Goal: Task Accomplishment & Management: Manage account settings

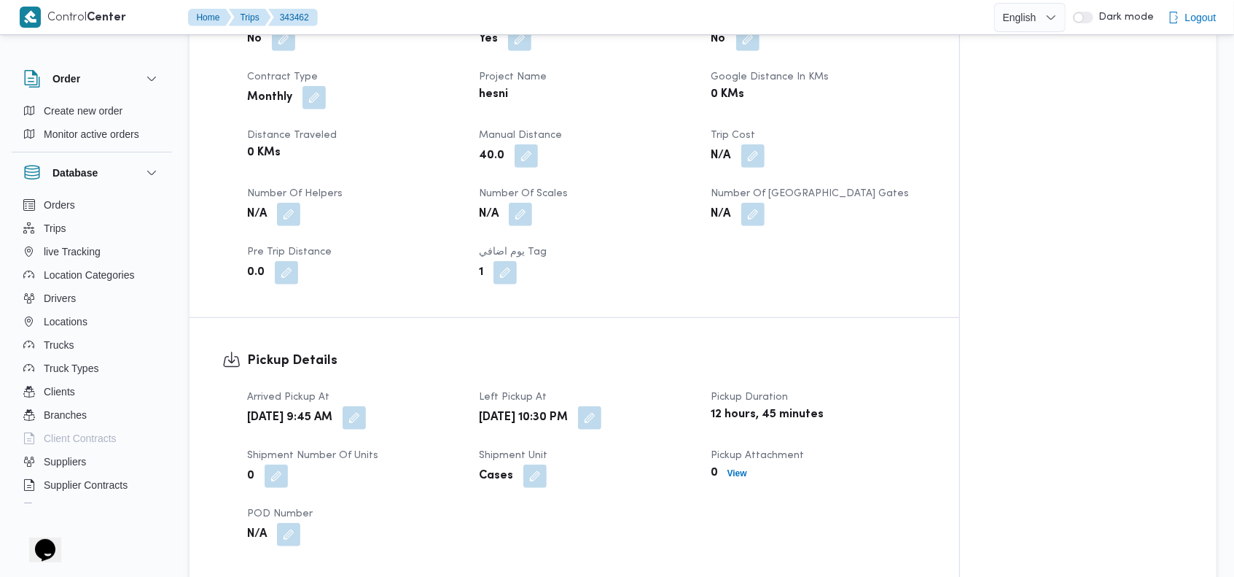
scroll to position [669, 0]
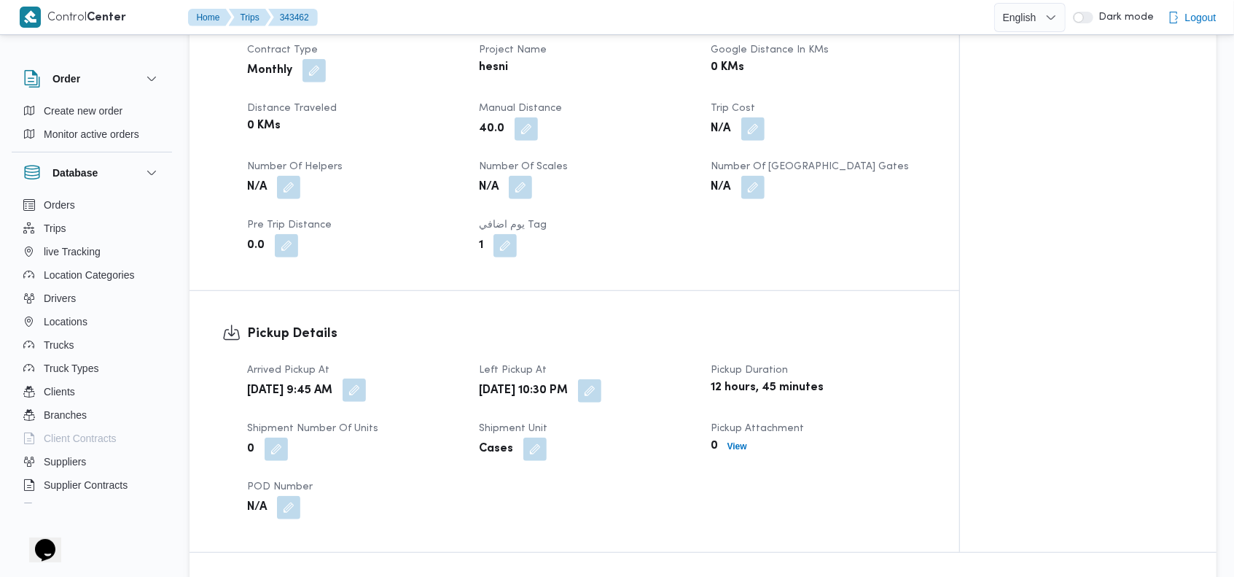
click at [366, 393] on button "button" at bounding box center [354, 389] width 23 height 23
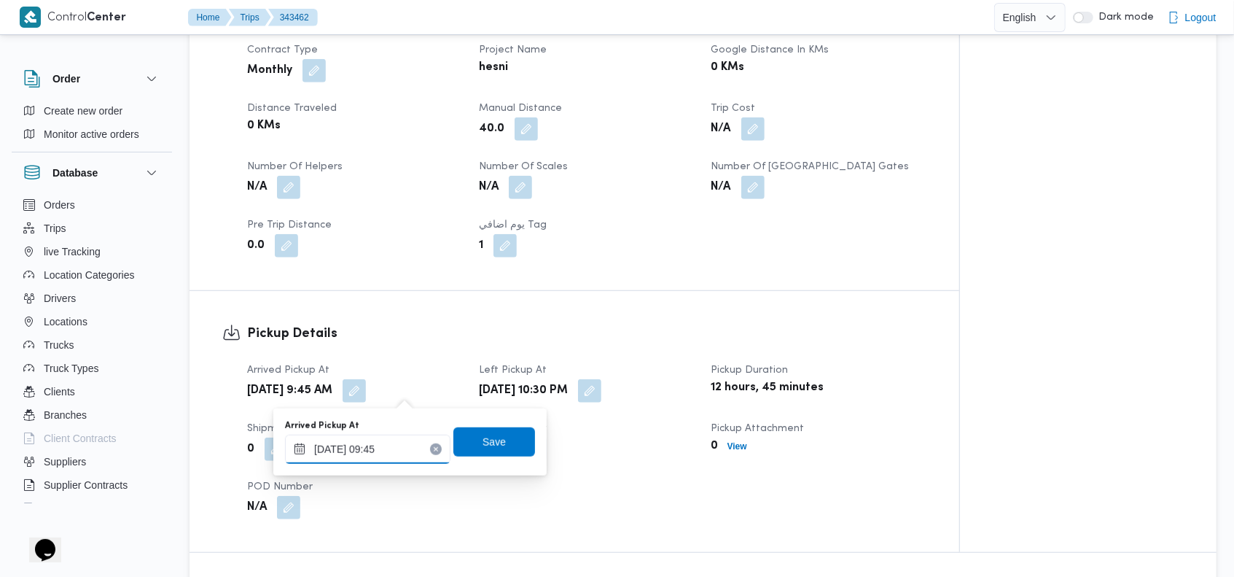
click at [383, 451] on input "14/10/2025 09:45" at bounding box center [367, 449] width 165 height 29
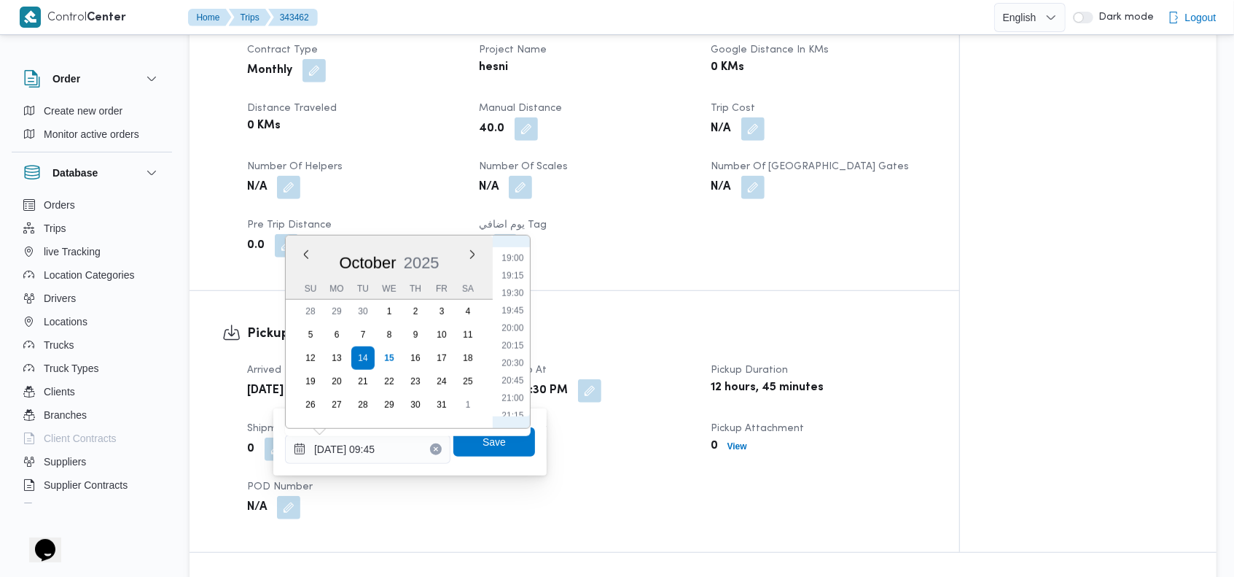
scroll to position [1473, 0]
click at [519, 303] on li "21:45" at bounding box center [513, 304] width 34 height 15
type input "14/10/2025 21:45"
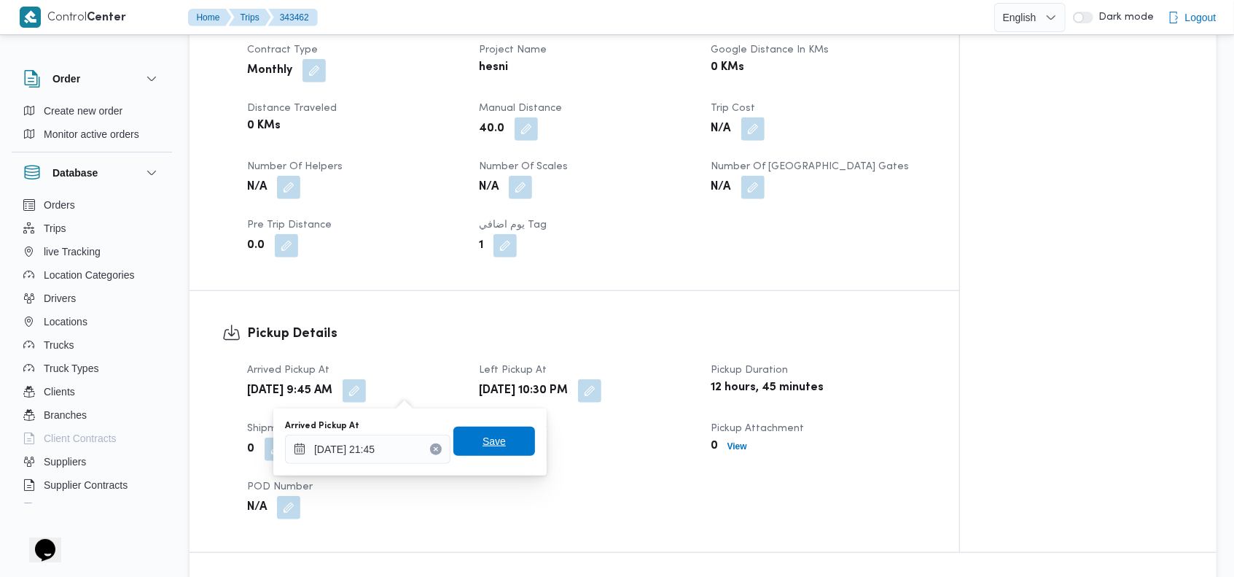
click at [483, 446] on span "Save" at bounding box center [494, 440] width 23 height 17
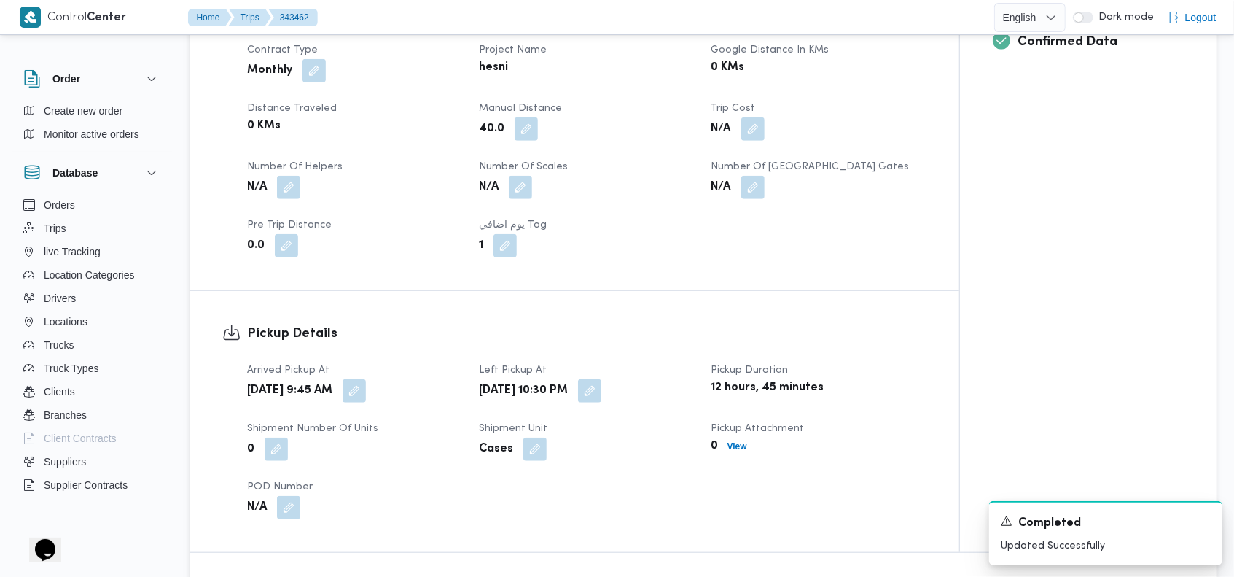
click at [759, 281] on div "Trip Details Client Hesni Branch حصني الازهر Trip Type مول تجاري Pickup date & …" at bounding box center [575, 46] width 770 height 488
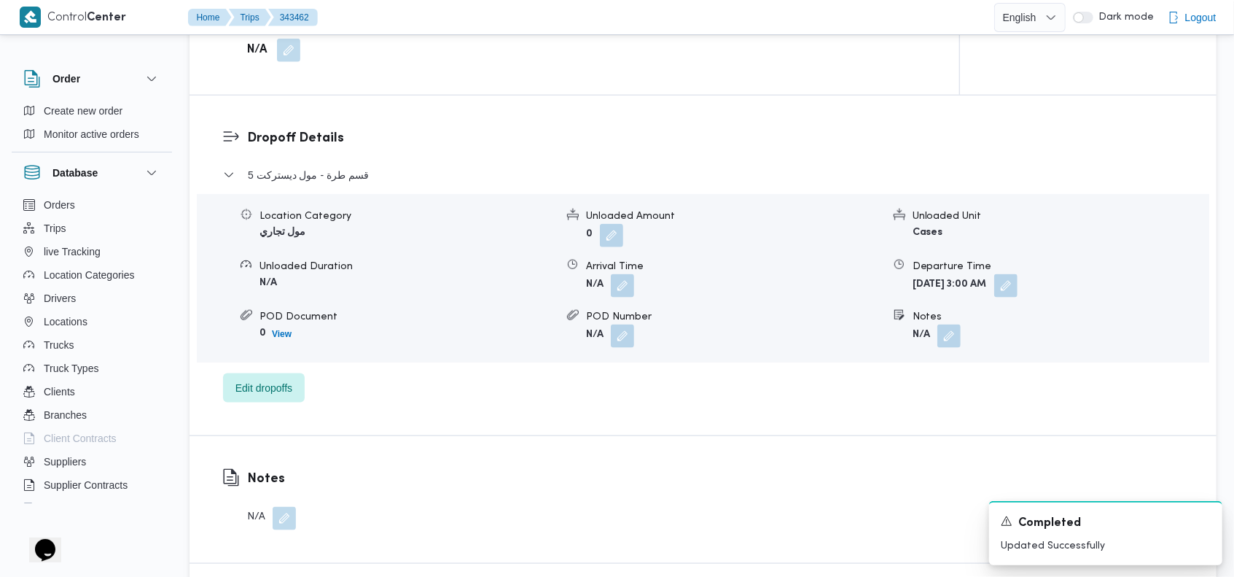
scroll to position [0, 0]
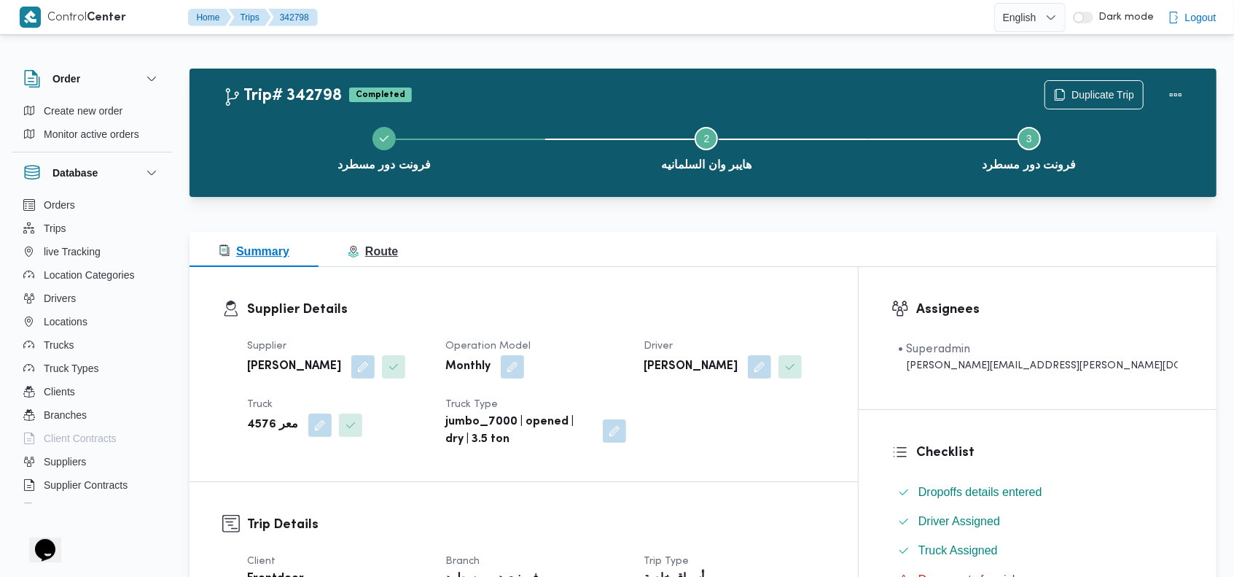
click at [382, 252] on span "Route" at bounding box center [373, 251] width 50 height 12
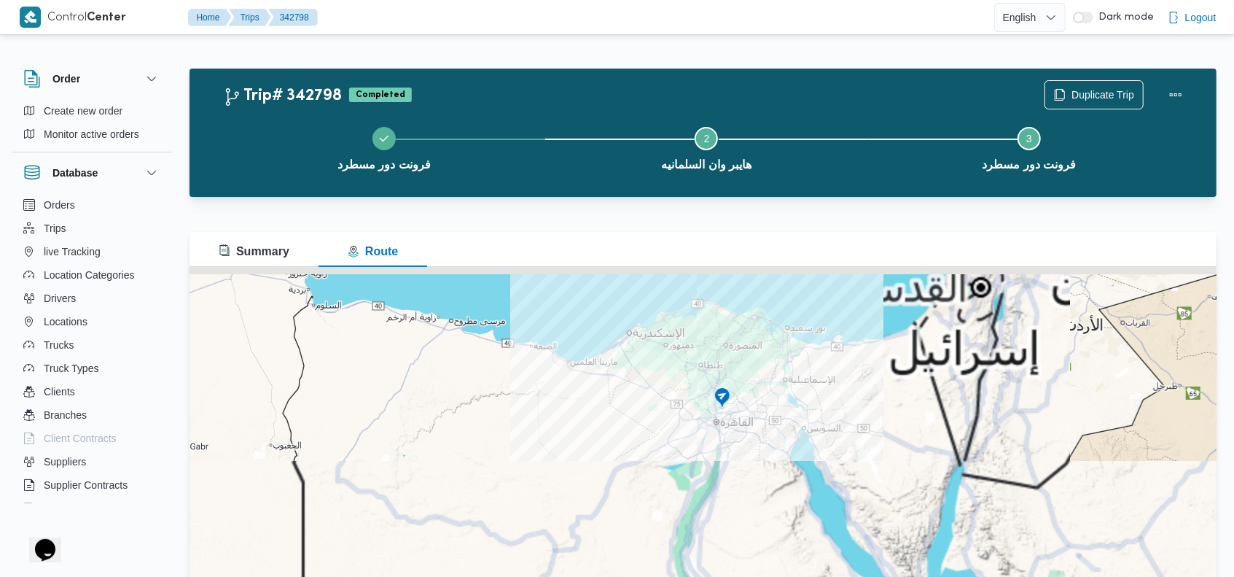
drag, startPoint x: 867, startPoint y: 365, endPoint x: 741, endPoint y: 505, distance: 189.0
click at [741, 506] on div at bounding box center [703, 449] width 1027 height 365
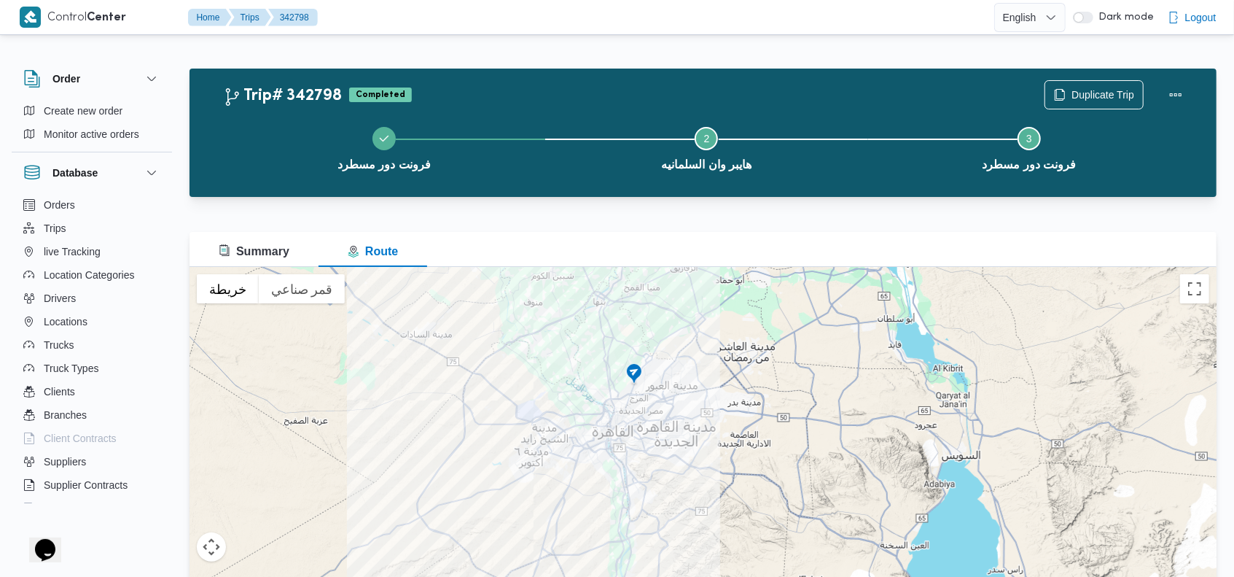
drag, startPoint x: 614, startPoint y: 388, endPoint x: 617, endPoint y: 513, distance: 125.4
click at [617, 513] on div at bounding box center [703, 449] width 1027 height 365
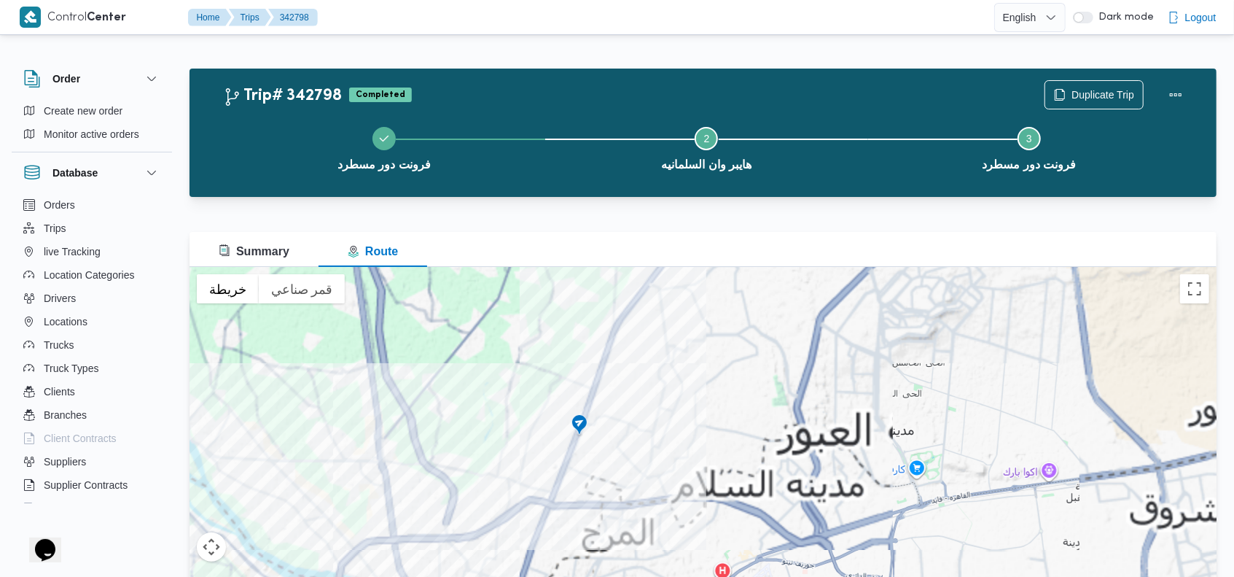
drag, startPoint x: 573, startPoint y: 373, endPoint x: 586, endPoint y: 469, distance: 97.1
click at [586, 480] on div at bounding box center [703, 449] width 1027 height 365
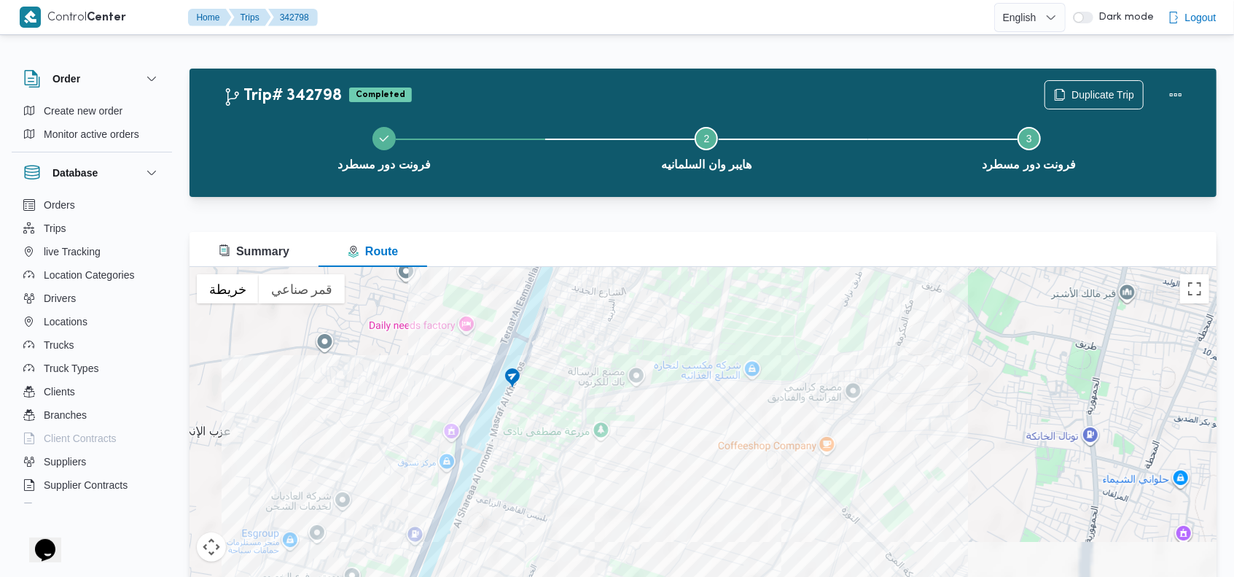
drag, startPoint x: 538, startPoint y: 476, endPoint x: 557, endPoint y: 409, distance: 69.7
click at [557, 409] on div at bounding box center [703, 449] width 1027 height 365
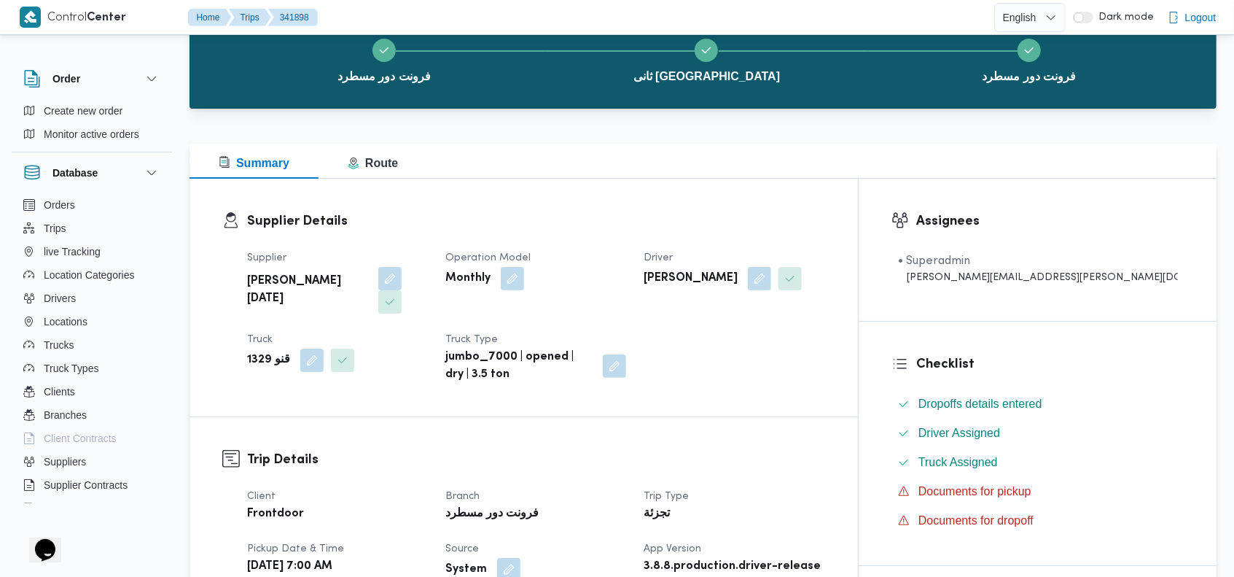
scroll to position [85, 0]
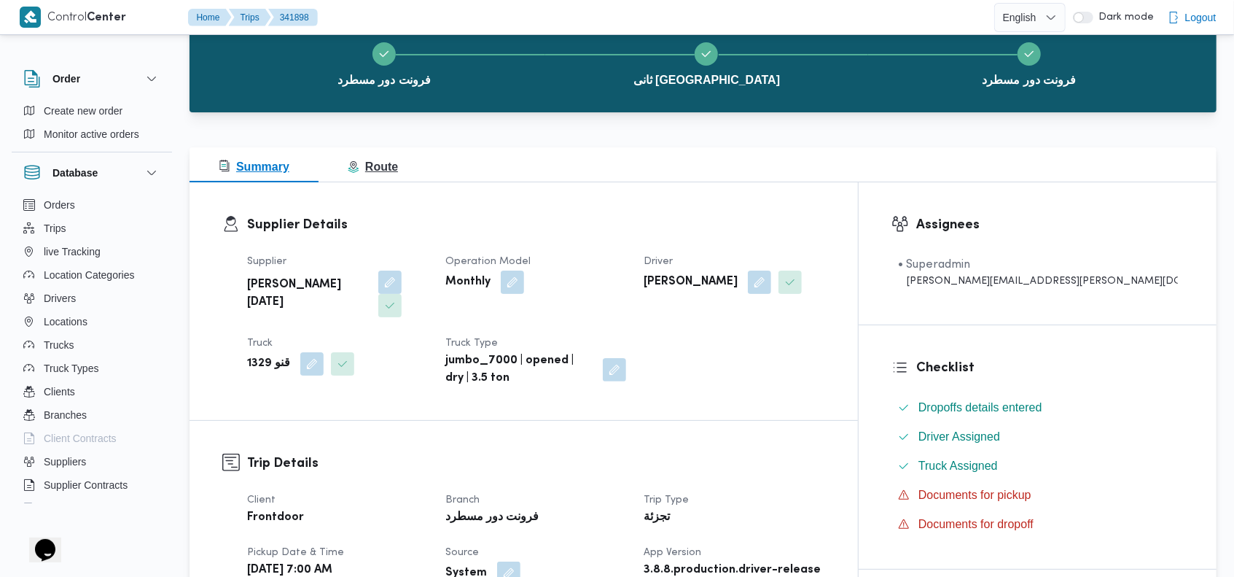
click at [391, 166] on span "Route" at bounding box center [373, 166] width 50 height 12
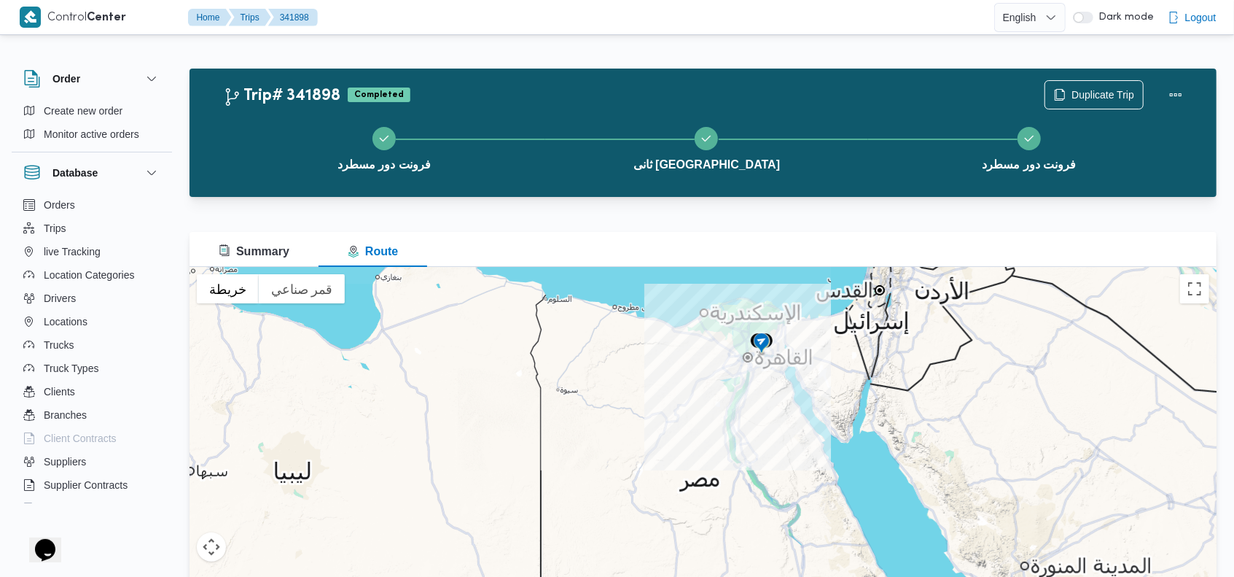
click at [700, 410] on div at bounding box center [703, 449] width 1027 height 365
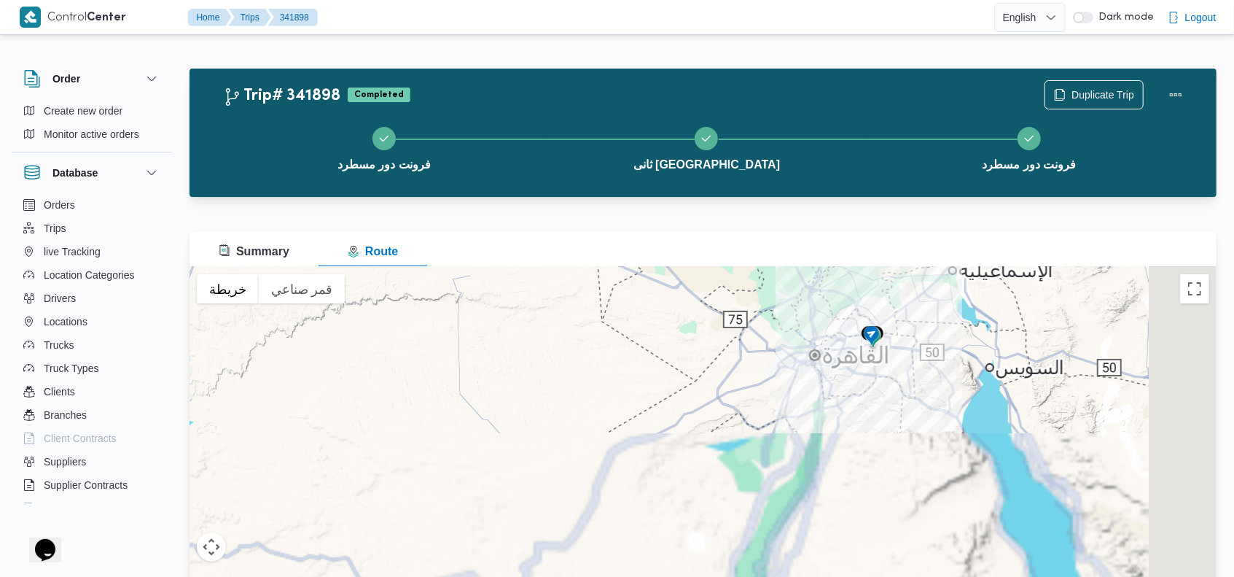
drag, startPoint x: 787, startPoint y: 365, endPoint x: 659, endPoint y: 516, distance: 198.2
click at [701, 522] on div at bounding box center [703, 449] width 1027 height 365
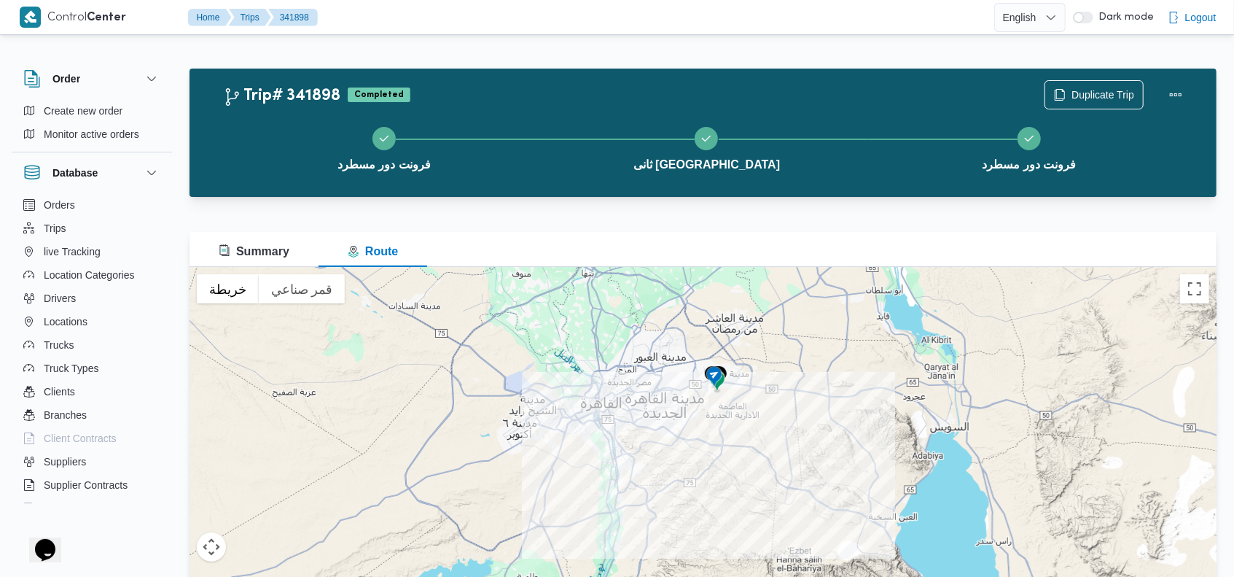
drag, startPoint x: 871, startPoint y: 402, endPoint x: 664, endPoint y: 585, distance: 275.3
click at [664, 576] on html "Control Center Home Trips 341898 English عربي Dark mode Logout Order Create new…" at bounding box center [617, 288] width 1234 height 577
click at [712, 374] on img at bounding box center [712, 374] width 23 height 24
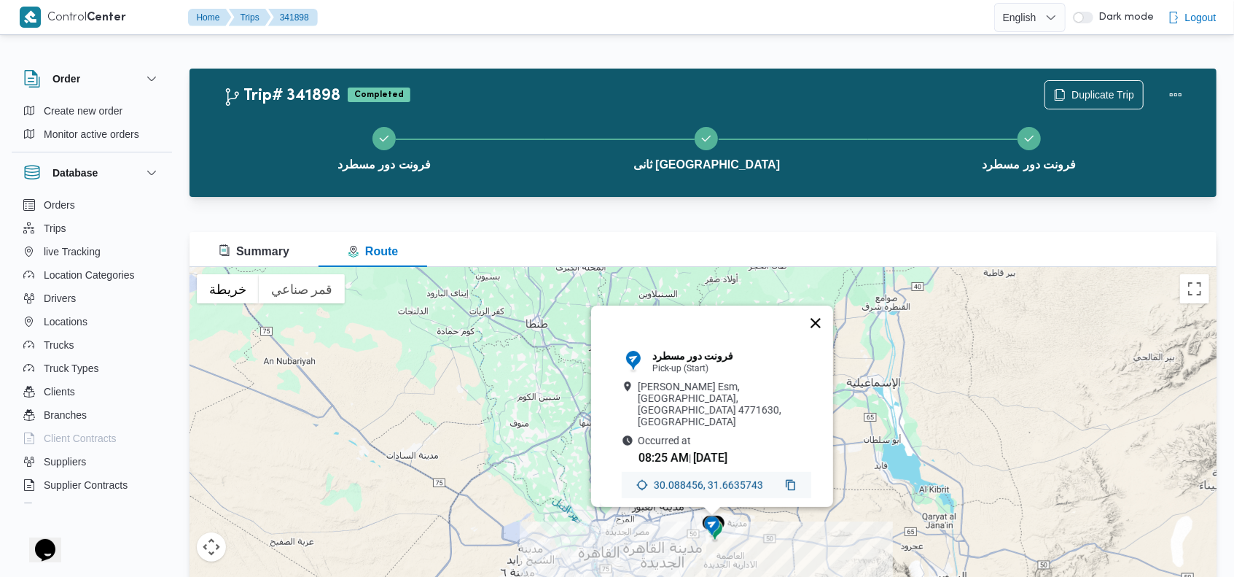
click at [826, 329] on button "إغلاق" at bounding box center [815, 322] width 35 height 35
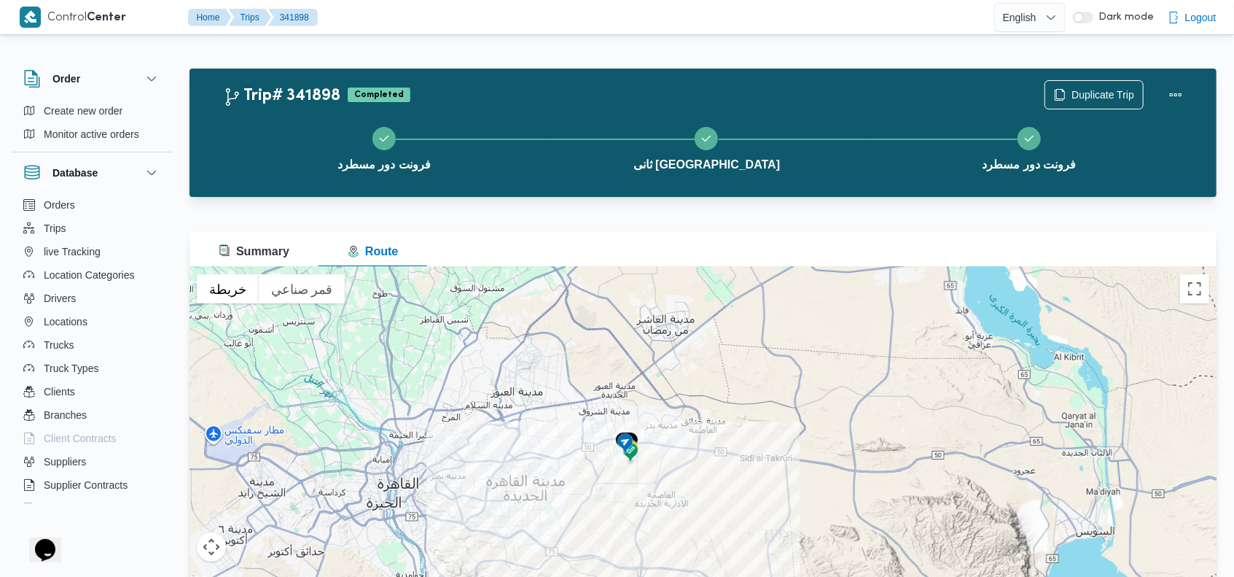
drag, startPoint x: 717, startPoint y: 545, endPoint x: 701, endPoint y: 381, distance: 164.1
click at [701, 382] on div at bounding box center [703, 449] width 1027 height 365
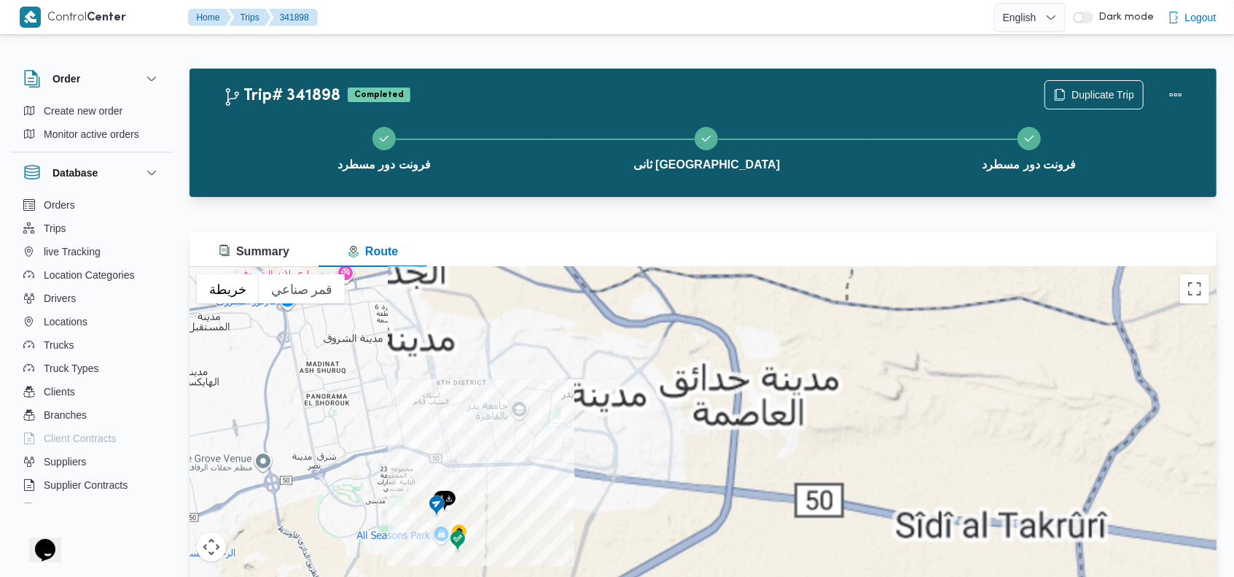
click at [433, 497] on img at bounding box center [436, 506] width 23 height 24
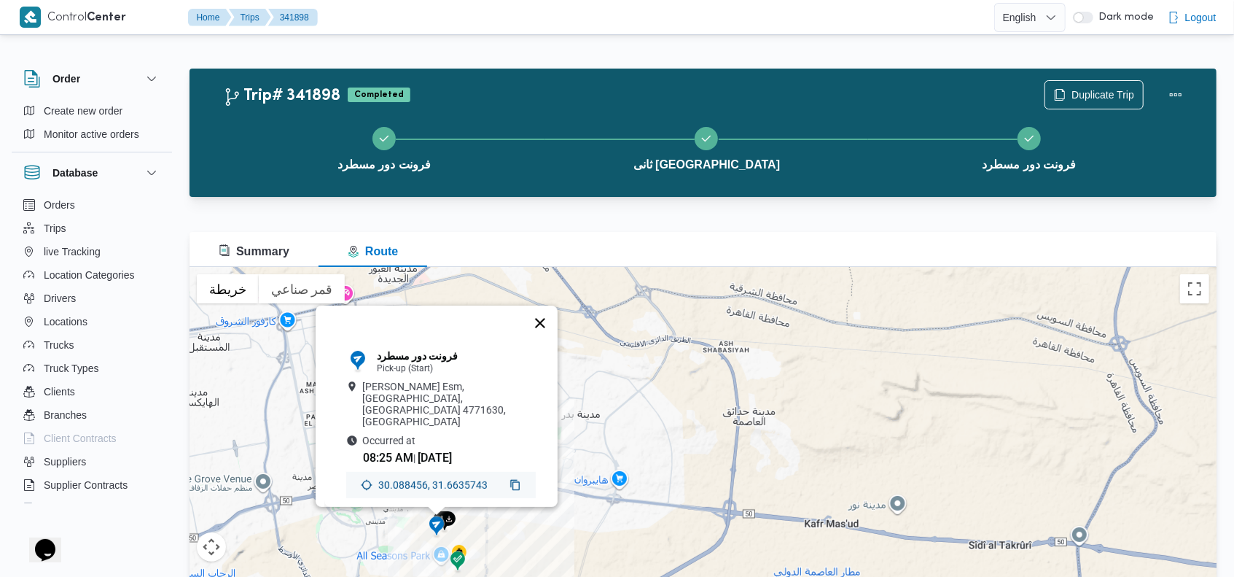
click at [545, 326] on button "إغلاق" at bounding box center [540, 322] width 35 height 35
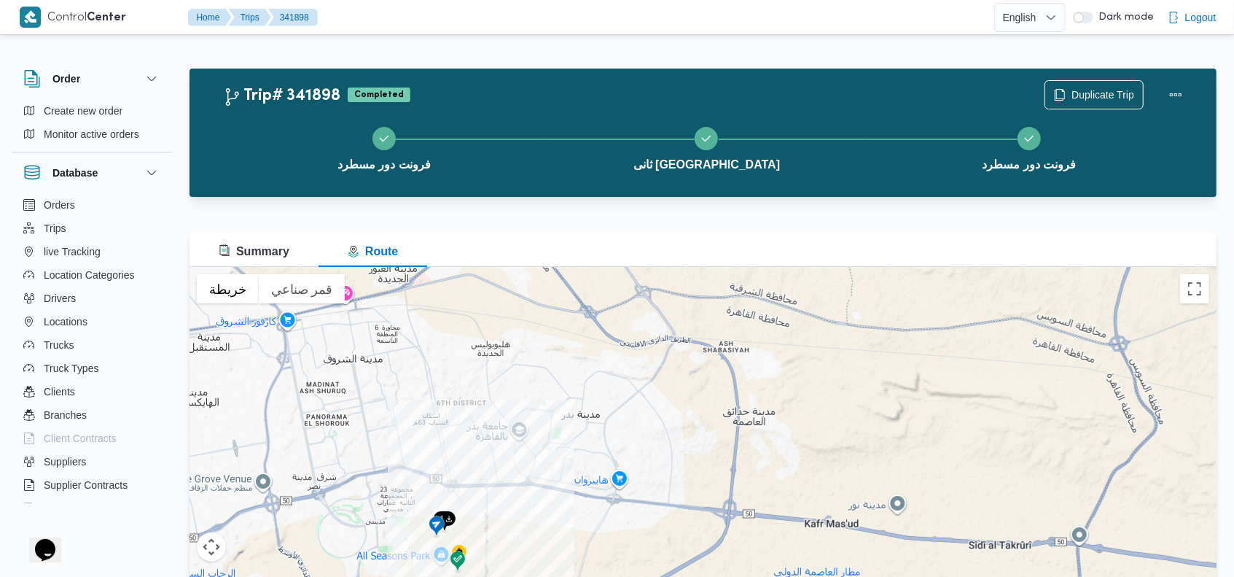
click at [457, 554] on img at bounding box center [457, 562] width 23 height 24
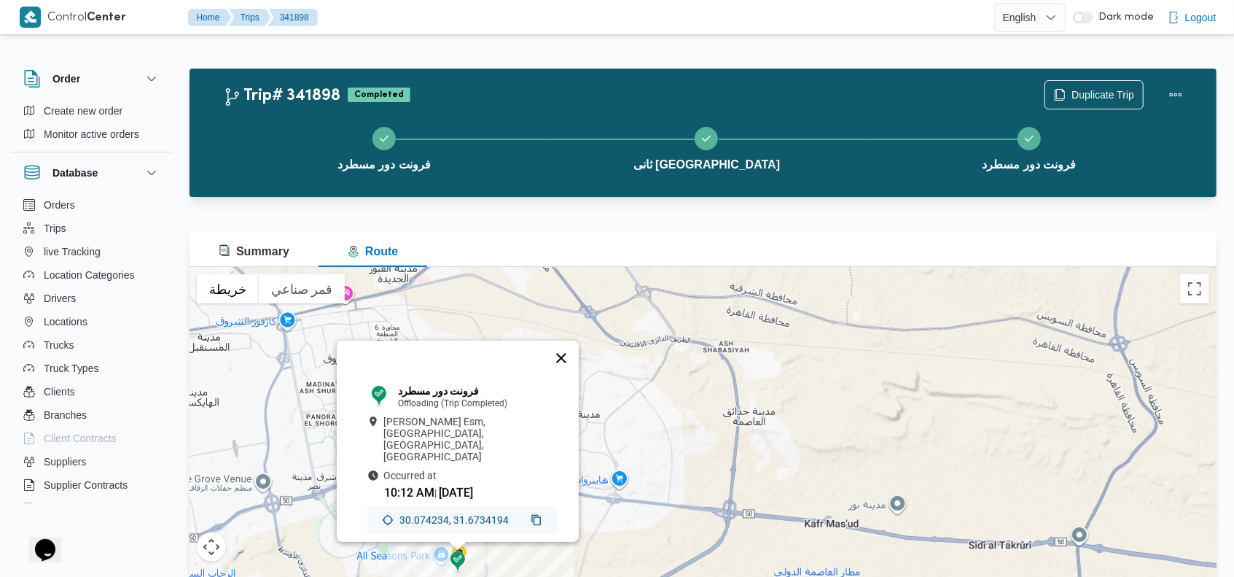
click at [566, 357] on button "إغلاق" at bounding box center [561, 357] width 35 height 35
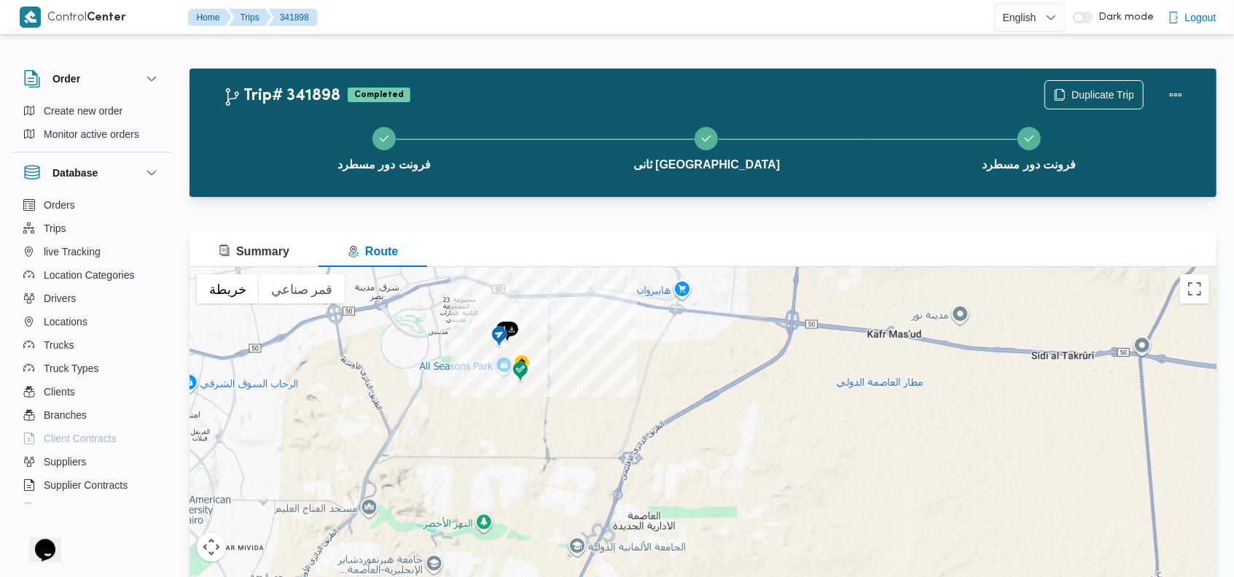
drag, startPoint x: 504, startPoint y: 508, endPoint x: 572, endPoint y: 312, distance: 207.5
click at [570, 312] on div at bounding box center [703, 449] width 1027 height 365
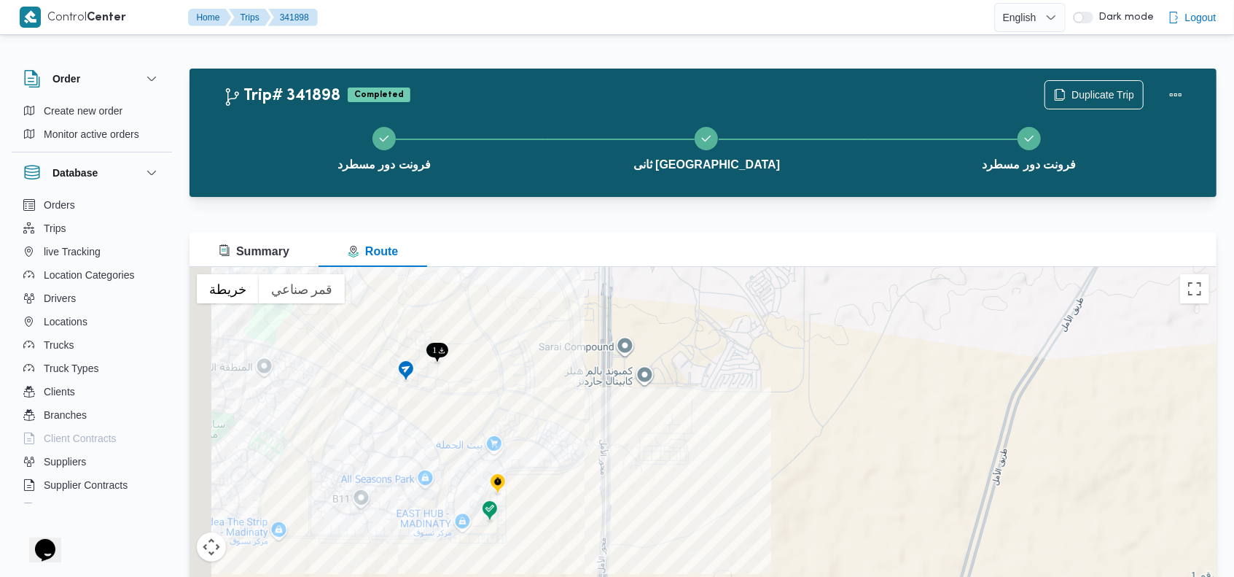
drag, startPoint x: 435, startPoint y: 424, endPoint x: 531, endPoint y: 420, distance: 96.3
click at [530, 420] on div at bounding box center [703, 449] width 1027 height 365
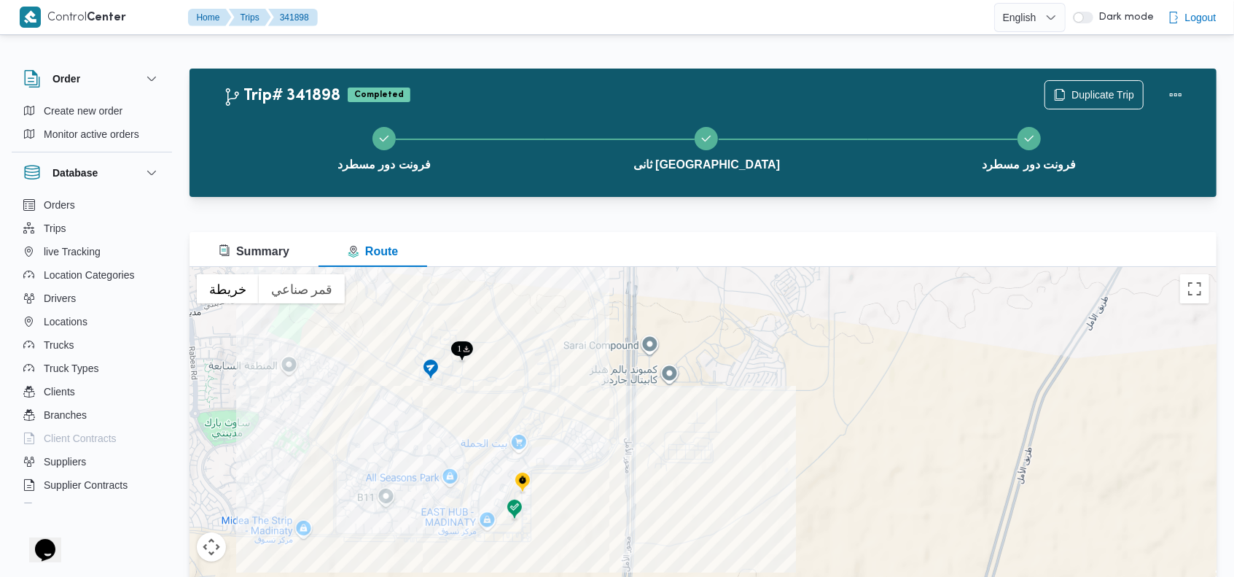
click at [420, 369] on img at bounding box center [430, 370] width 23 height 24
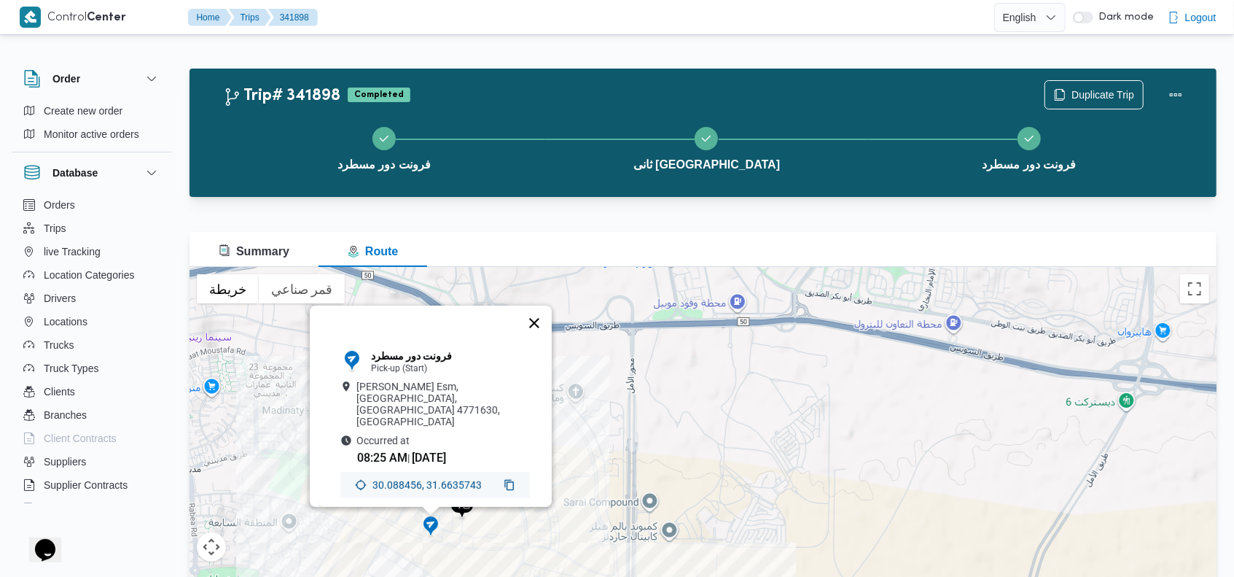
click at [542, 331] on button "إغلاق" at bounding box center [534, 322] width 35 height 35
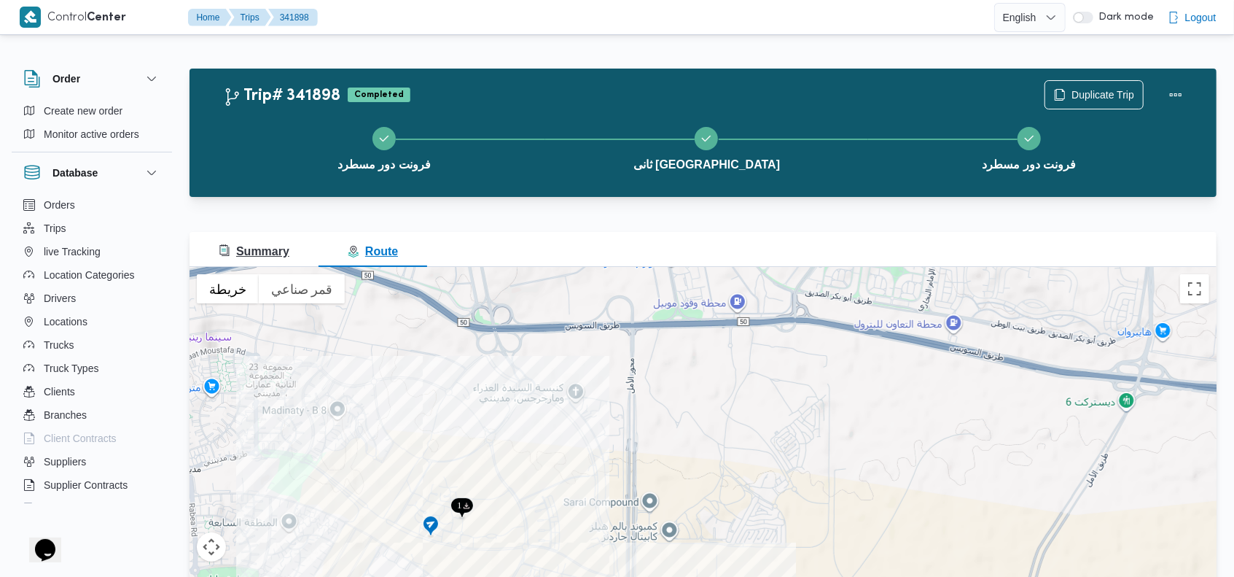
click at [272, 257] on span "Summary" at bounding box center [254, 251] width 71 height 12
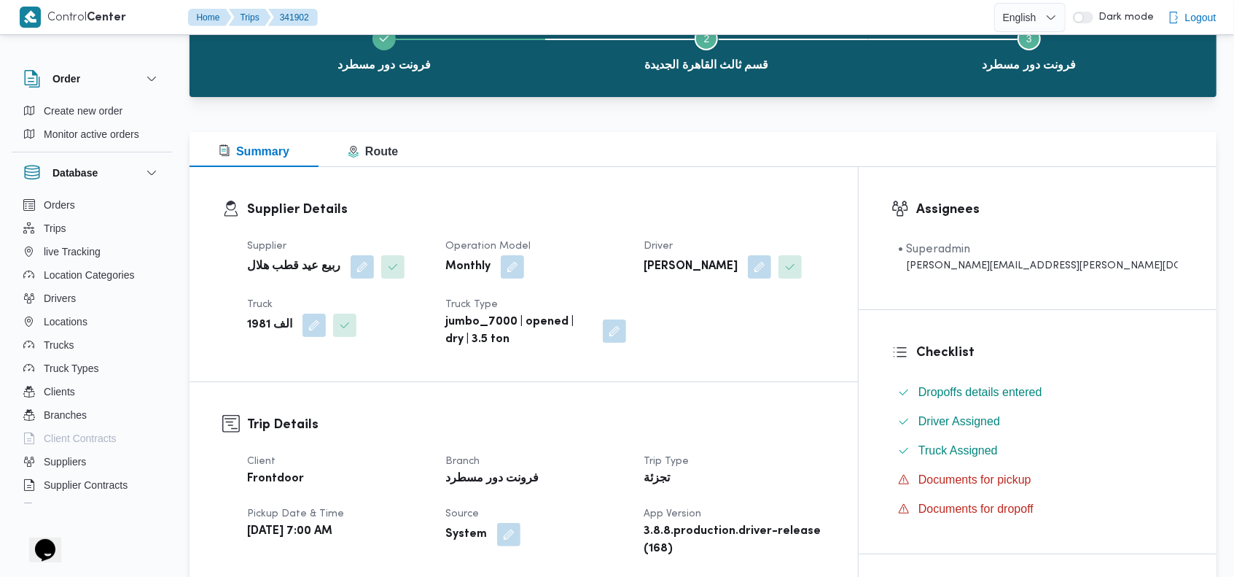
scroll to position [96, 0]
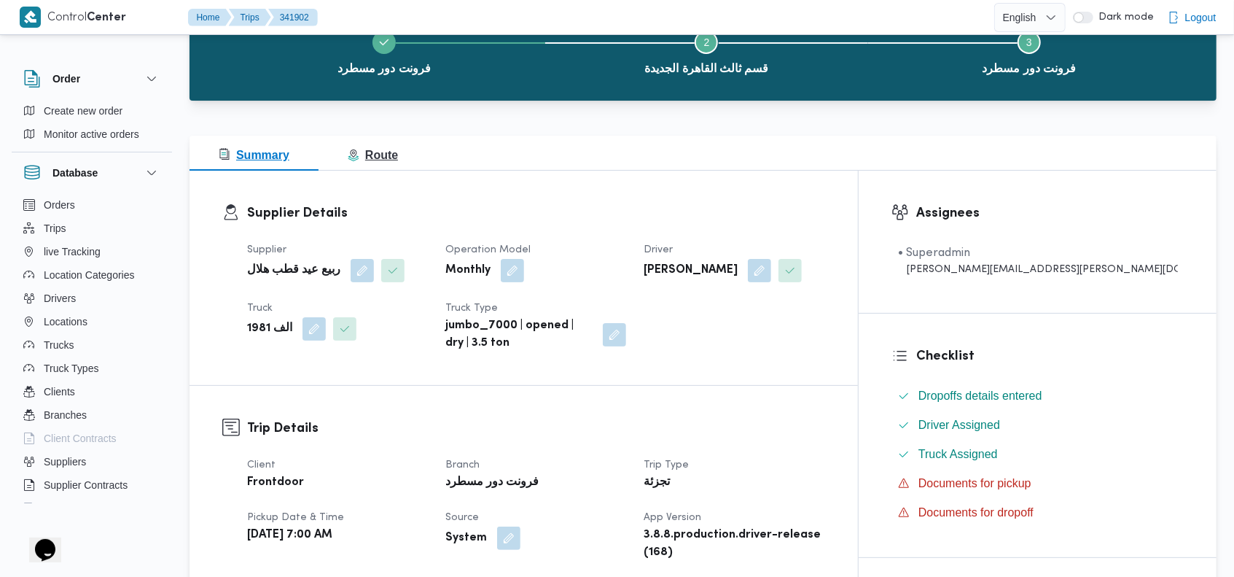
click at [380, 149] on span "Route" at bounding box center [373, 155] width 50 height 12
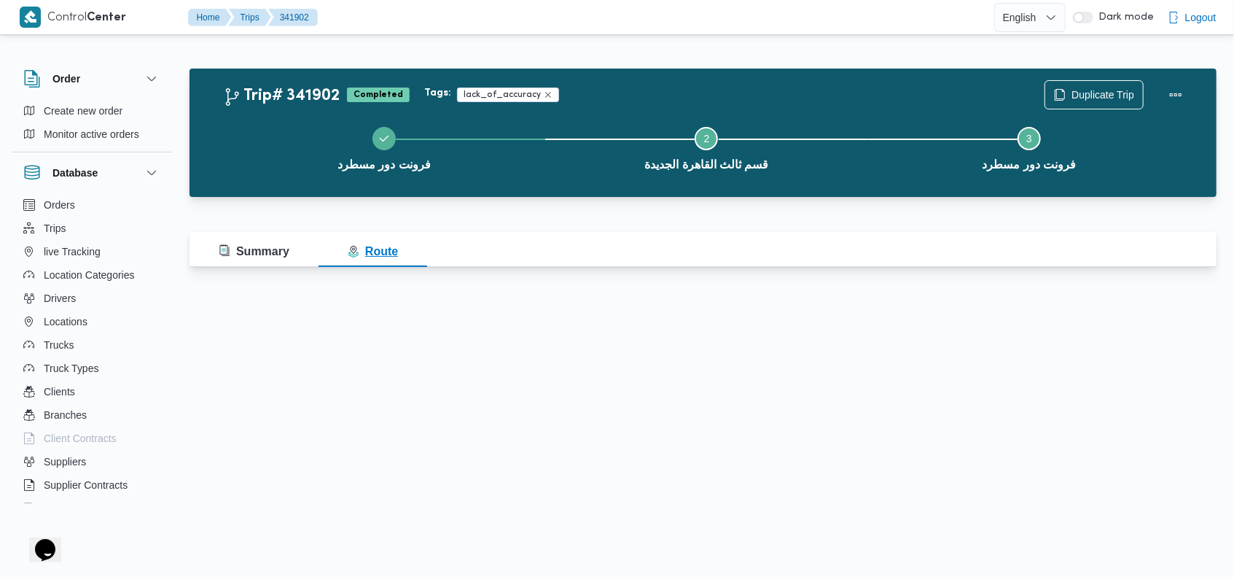
scroll to position [0, 0]
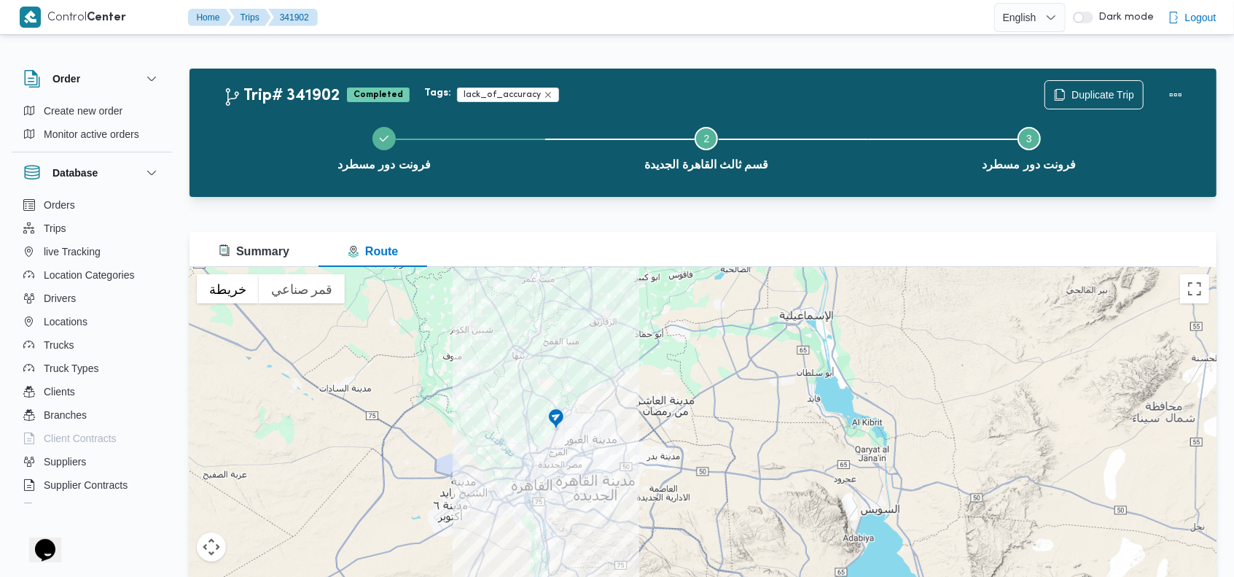
drag, startPoint x: 550, startPoint y: 531, endPoint x: 610, endPoint y: 407, distance: 137.3
click at [599, 416] on div at bounding box center [703, 449] width 1027 height 365
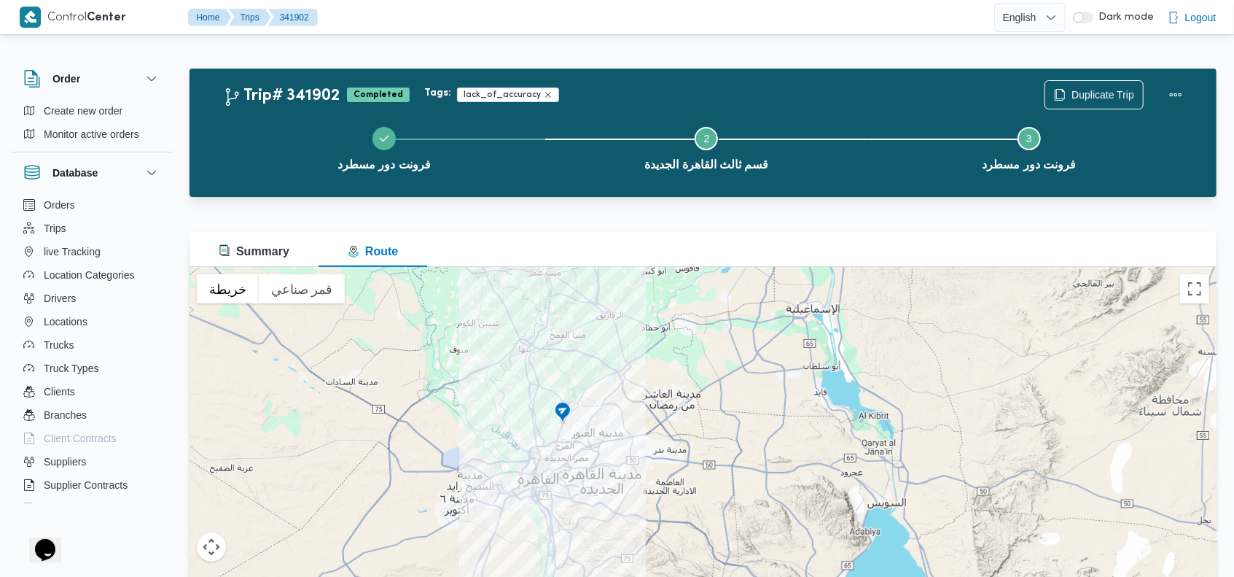
click at [562, 411] on img at bounding box center [562, 413] width 23 height 24
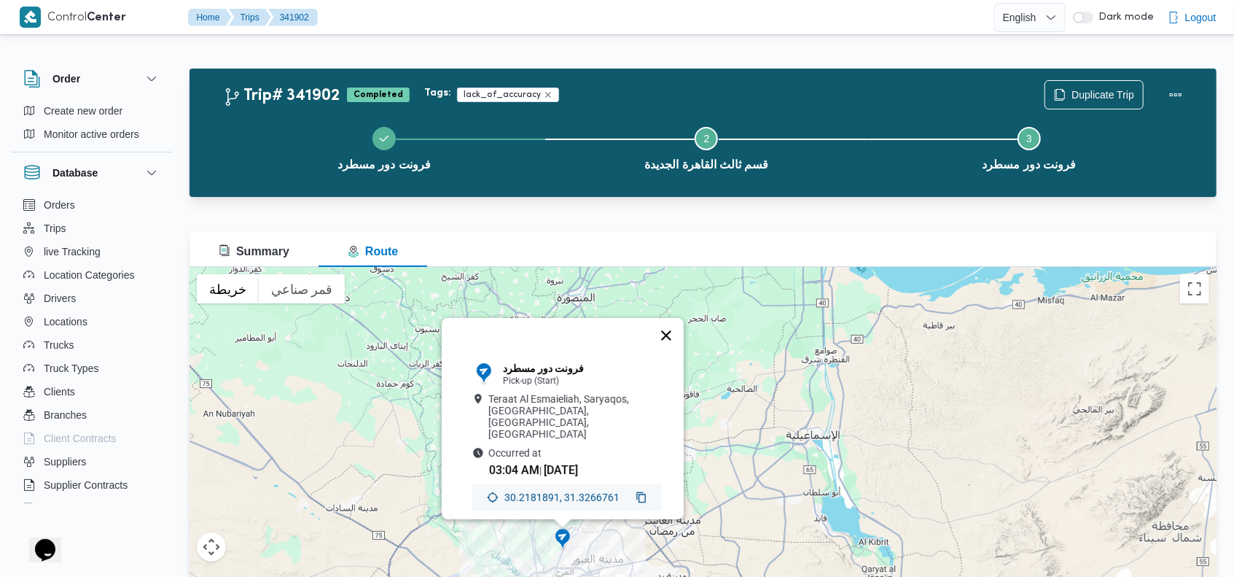
click at [676, 324] on button "إغلاق" at bounding box center [666, 335] width 35 height 35
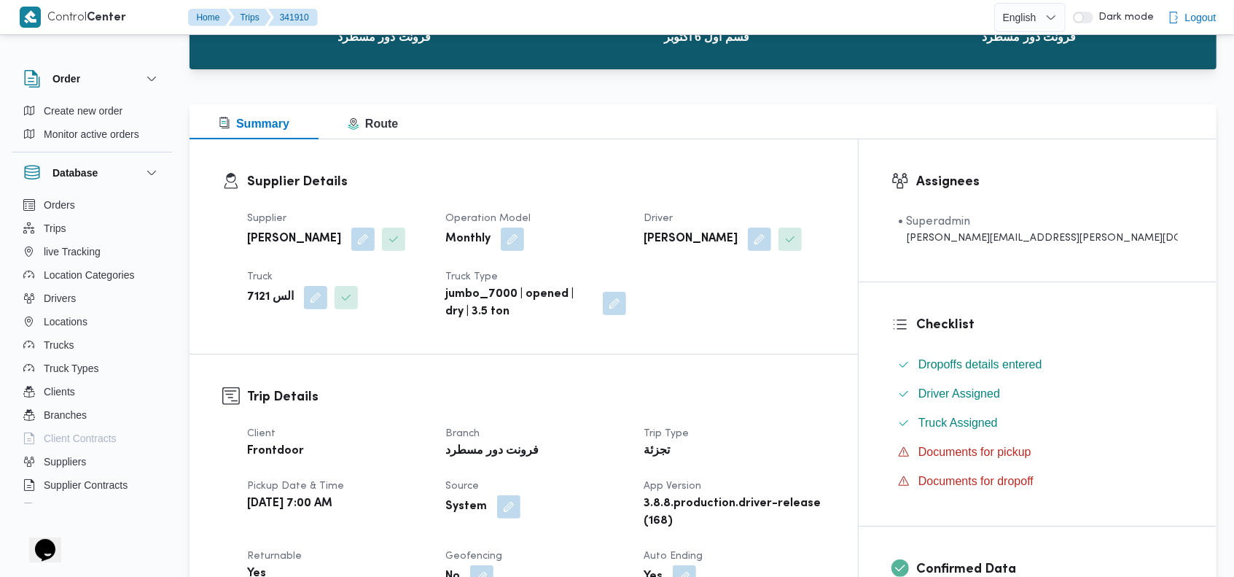
scroll to position [28, 0]
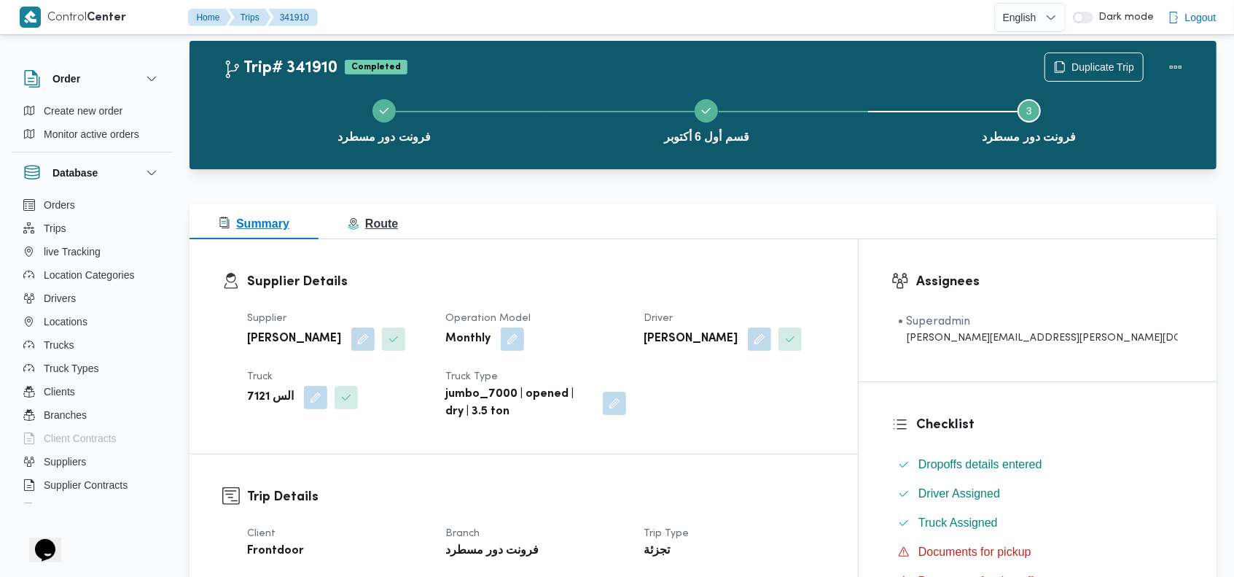
click at [391, 230] on span "Route" at bounding box center [373, 223] width 50 height 12
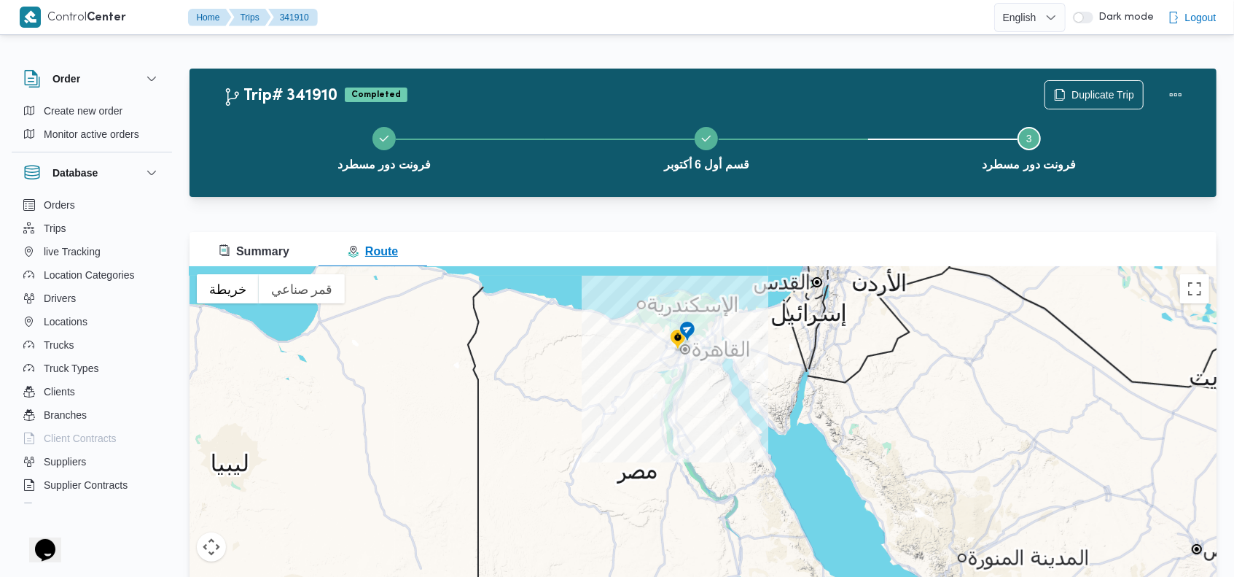
scroll to position [12, 0]
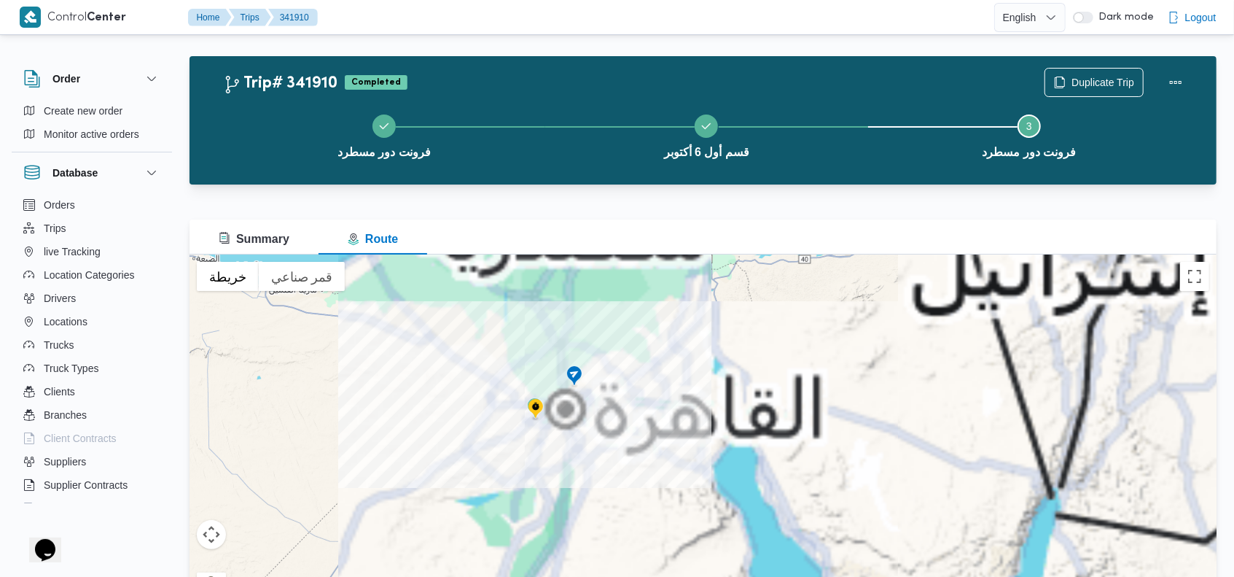
drag, startPoint x: 653, startPoint y: 324, endPoint x: 653, endPoint y: 441, distance: 117.4
click at [653, 441] on div at bounding box center [703, 436] width 1027 height 365
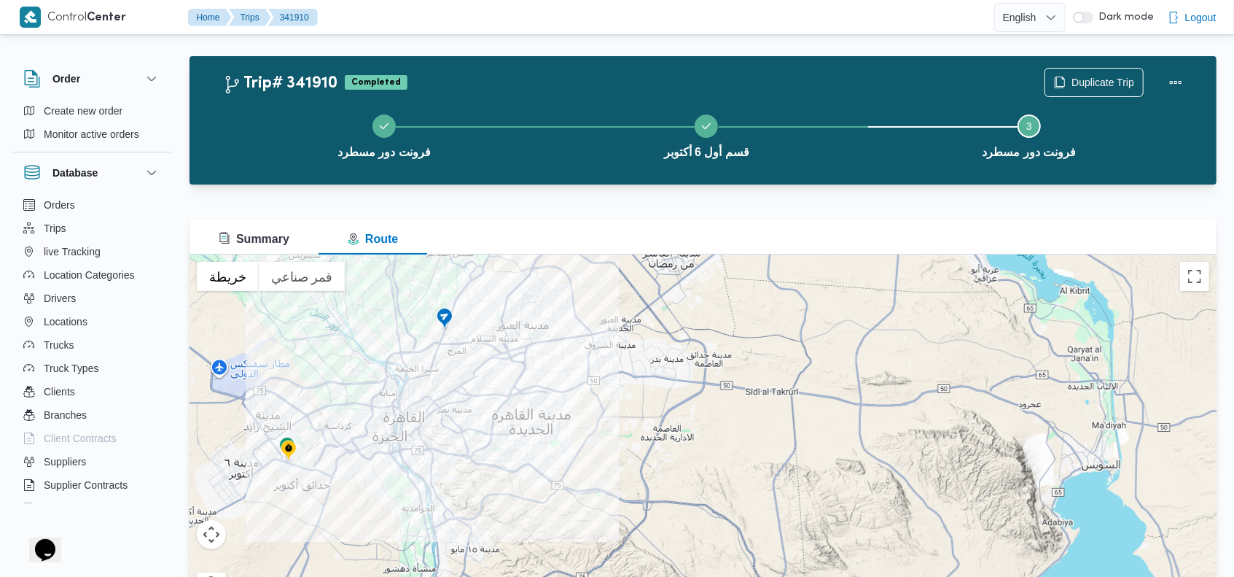
drag, startPoint x: 378, startPoint y: 397, endPoint x: 525, endPoint y: 464, distance: 161.5
click at [523, 464] on div at bounding box center [703, 436] width 1027 height 365
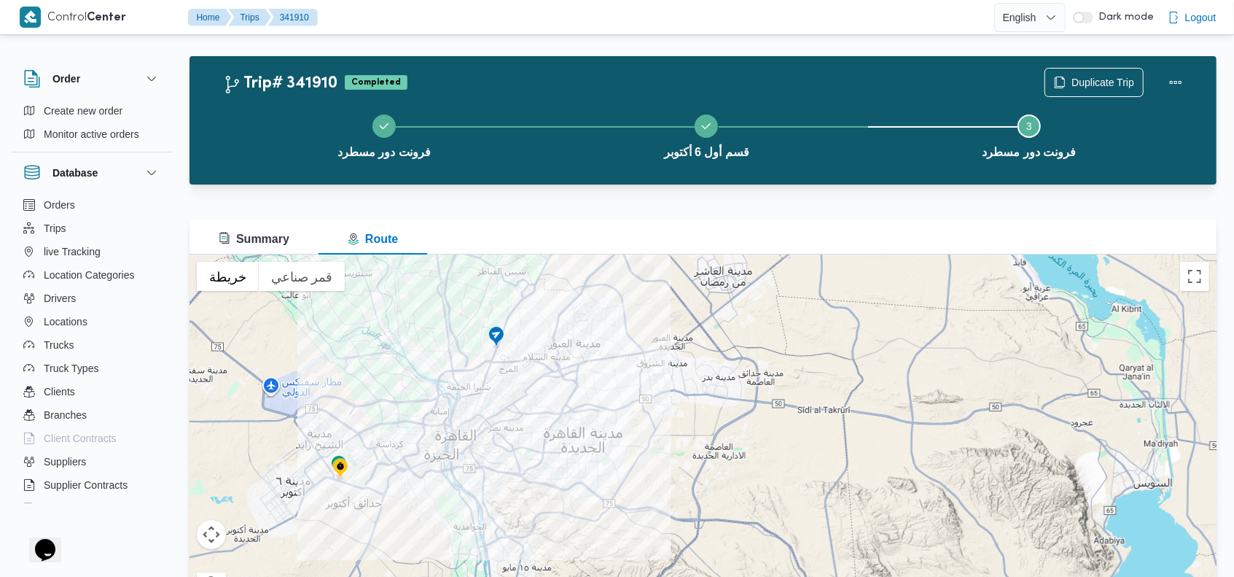
click at [495, 330] on img at bounding box center [496, 337] width 23 height 24
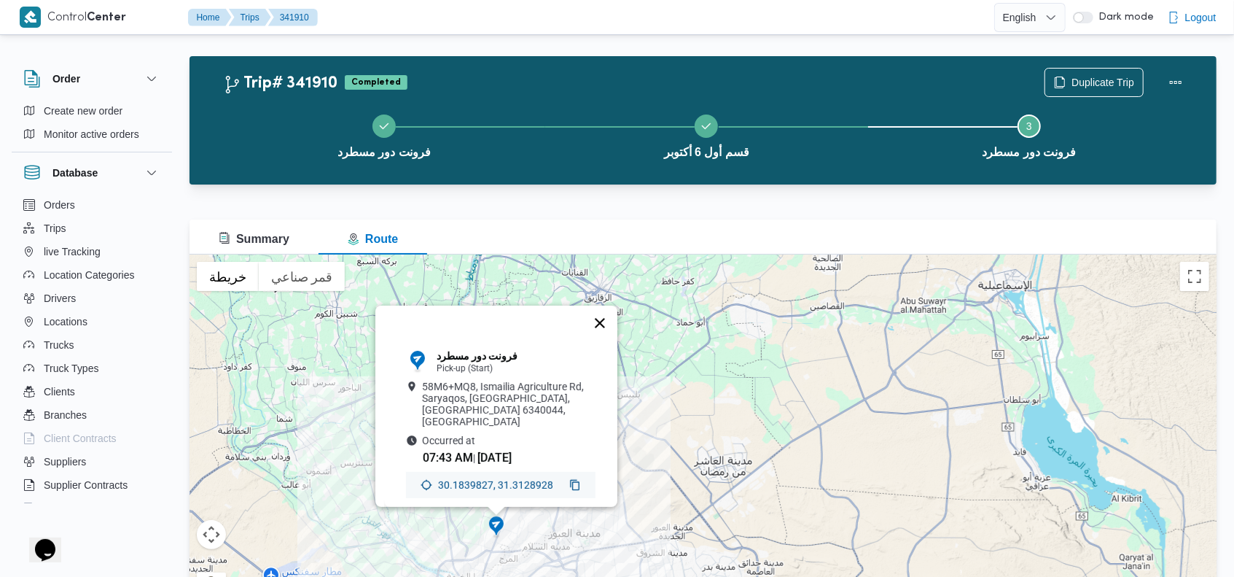
click at [605, 309] on button "إغلاق" at bounding box center [600, 322] width 35 height 35
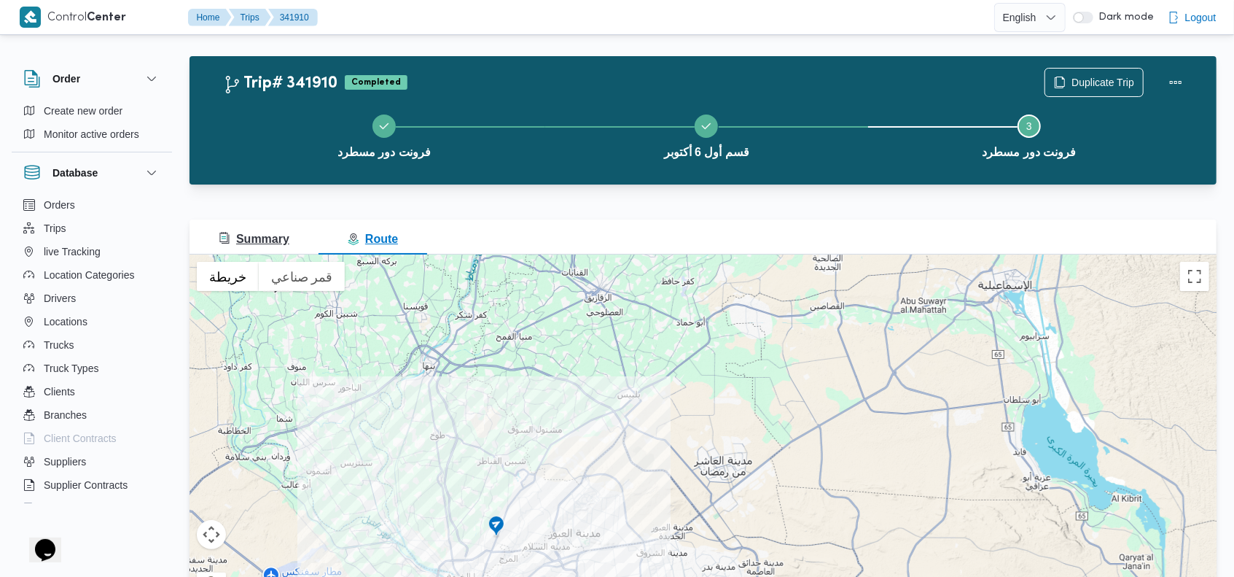
click at [262, 245] on span "Summary" at bounding box center [254, 239] width 71 height 12
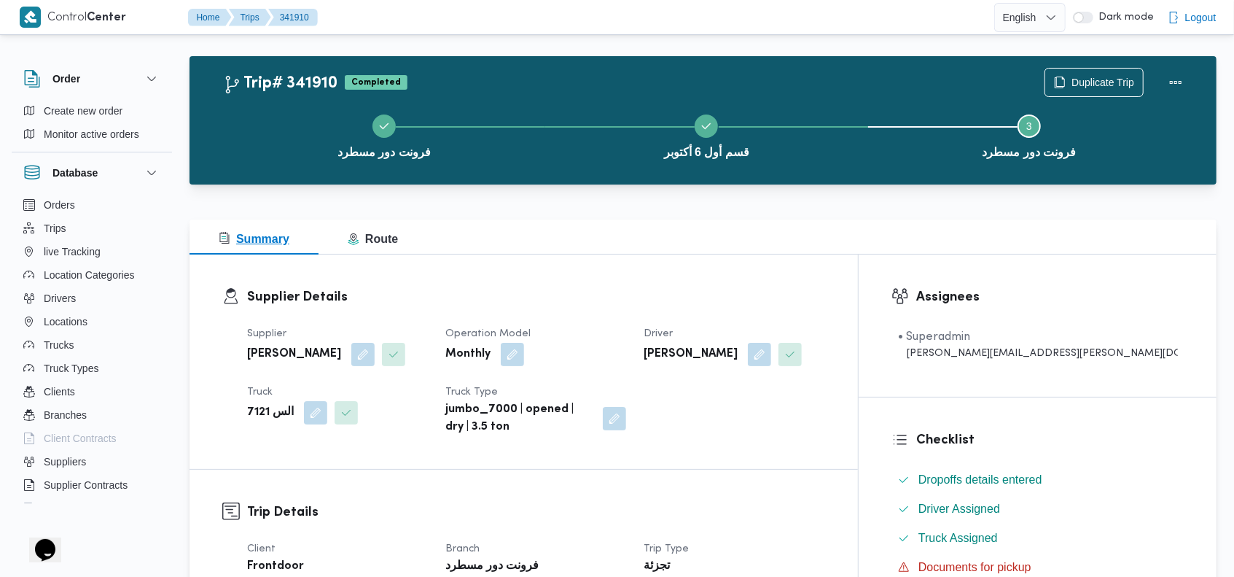
scroll to position [0, 0]
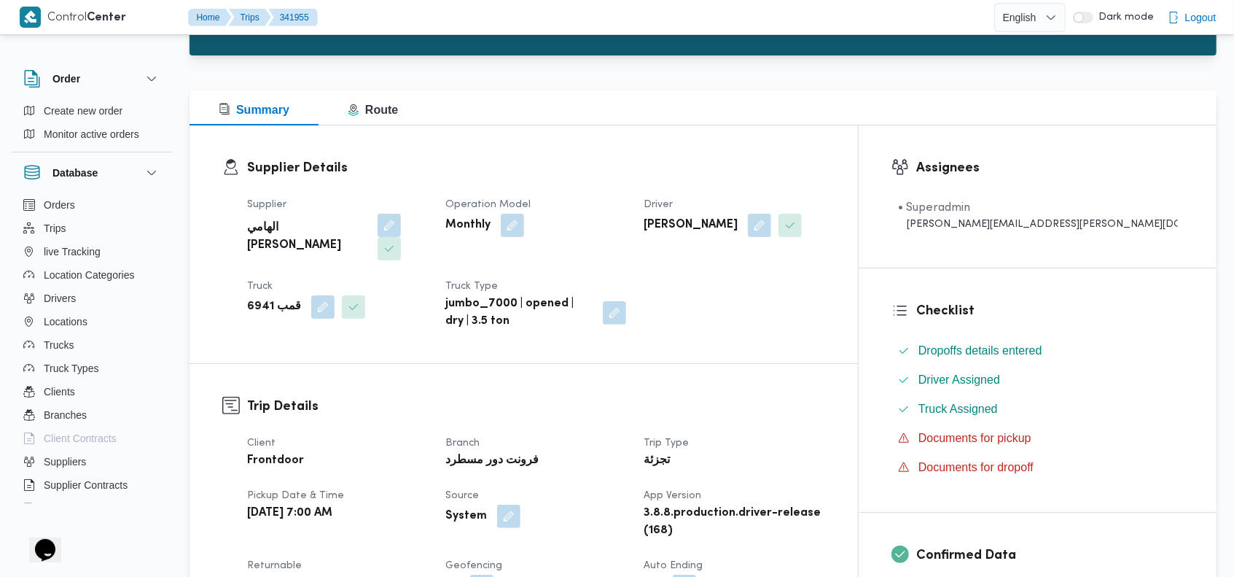
scroll to position [123, 0]
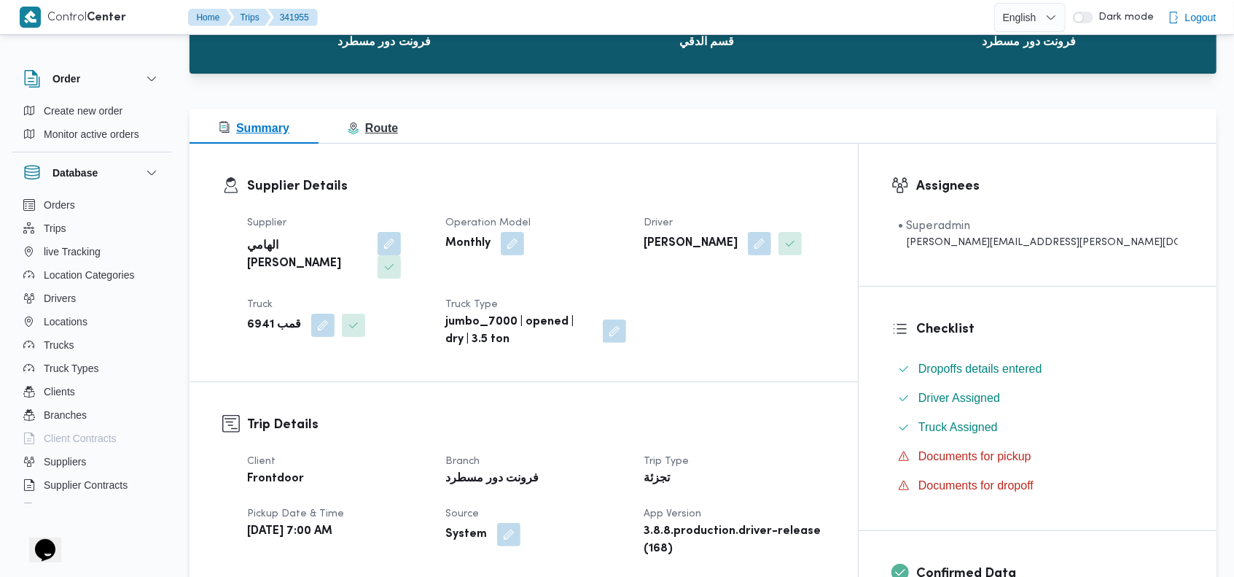
click at [380, 123] on span "Route" at bounding box center [373, 128] width 50 height 12
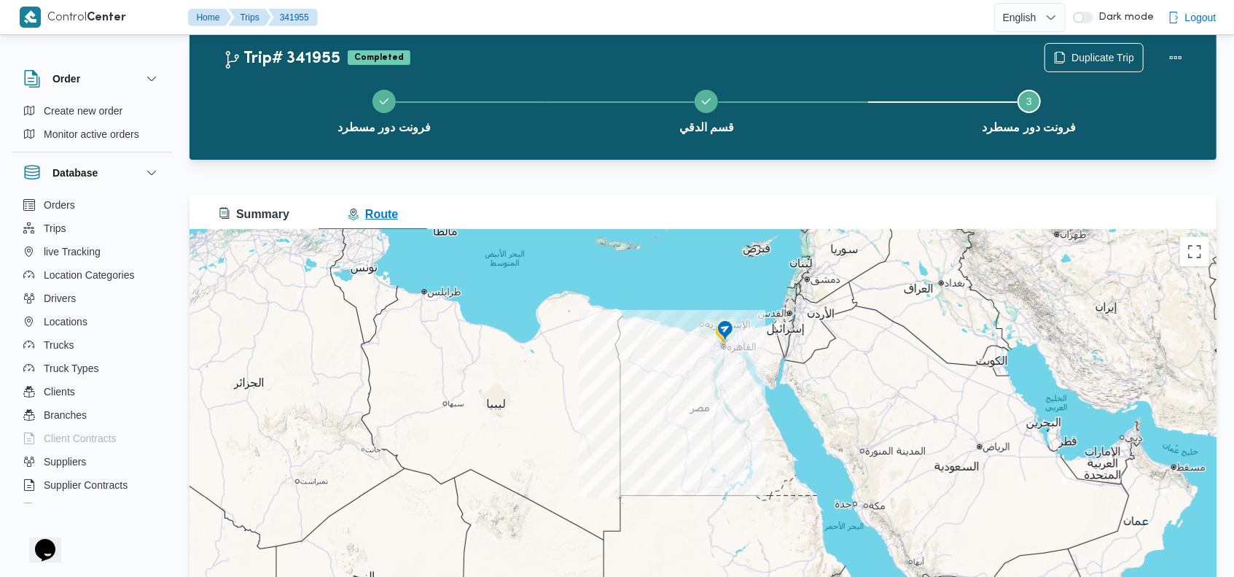
scroll to position [72, 0]
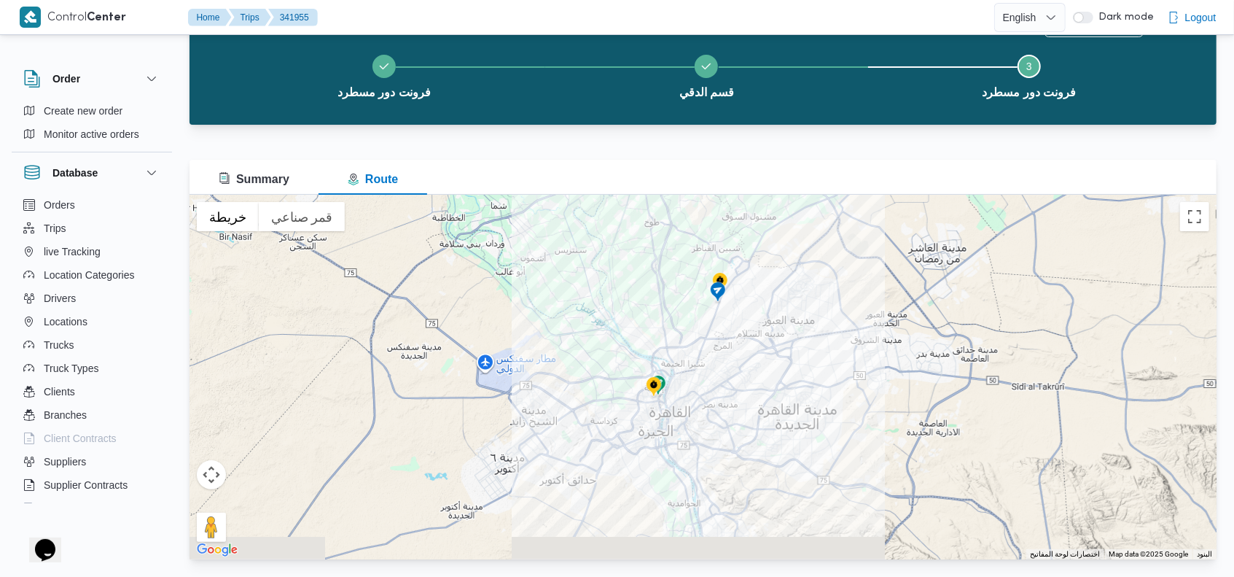
drag, startPoint x: 697, startPoint y: 435, endPoint x: 706, endPoint y: 388, distance: 47.5
click at [706, 388] on div at bounding box center [703, 377] width 1027 height 365
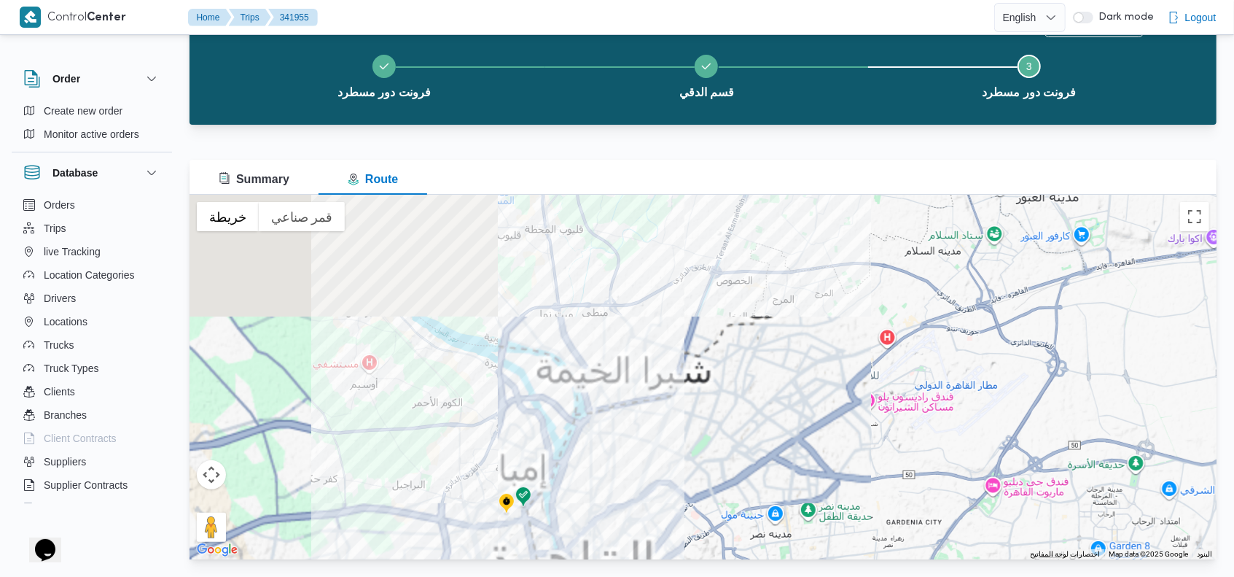
drag, startPoint x: 715, startPoint y: 352, endPoint x: 708, endPoint y: 487, distance: 135.1
click at [708, 489] on div at bounding box center [703, 377] width 1027 height 365
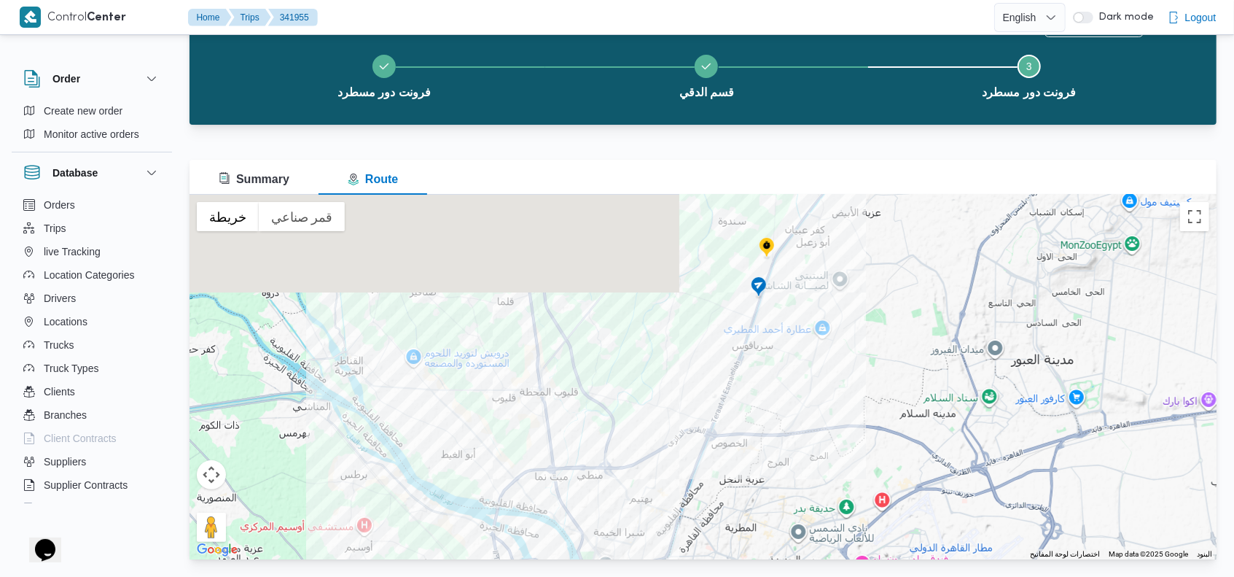
drag, startPoint x: 752, startPoint y: 335, endPoint x: 747, endPoint y: 493, distance: 158.3
click at [747, 493] on div at bounding box center [703, 377] width 1027 height 365
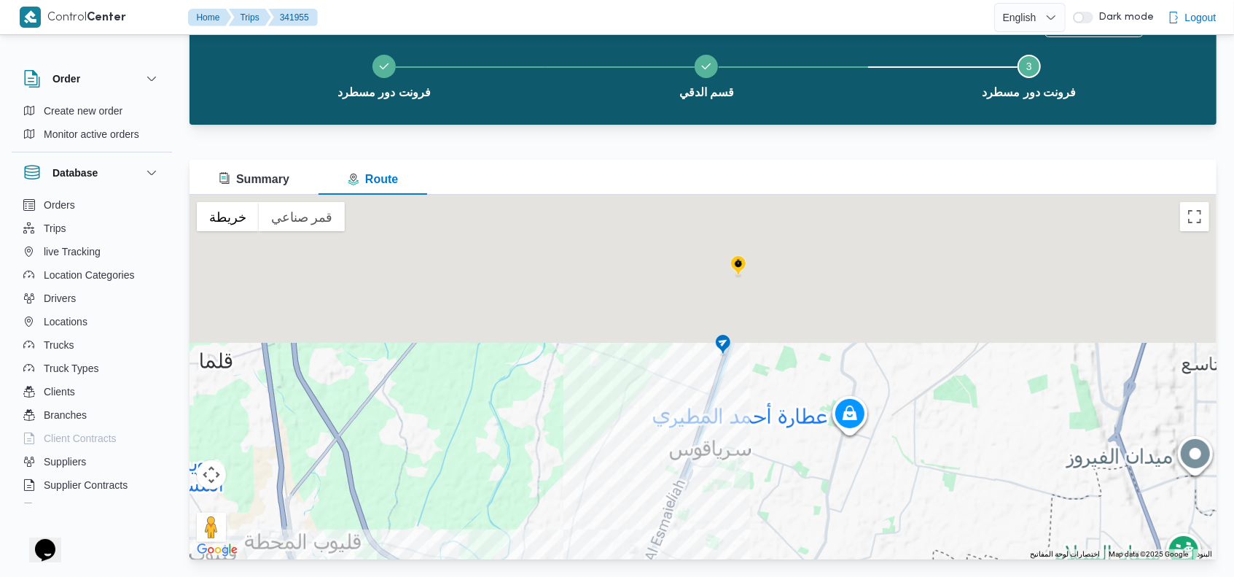
drag, startPoint x: 790, startPoint y: 330, endPoint x: 771, endPoint y: 518, distance: 189.9
click at [771, 518] on div at bounding box center [703, 377] width 1027 height 365
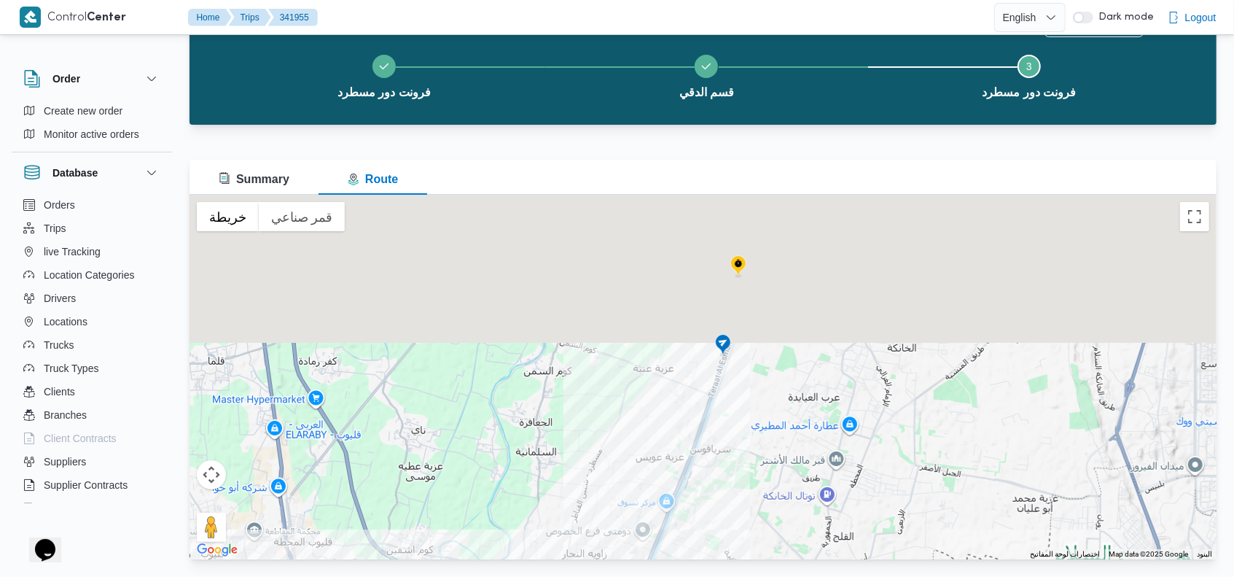
click at [723, 341] on img at bounding box center [723, 345] width 23 height 24
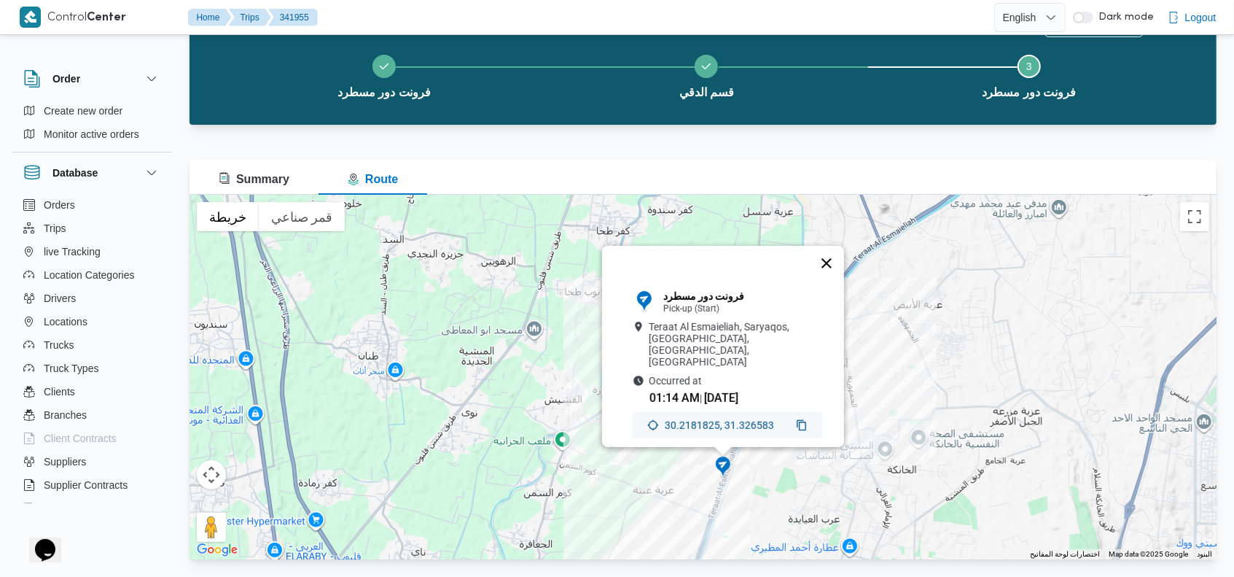
click at [827, 254] on button "إغلاق" at bounding box center [826, 263] width 35 height 35
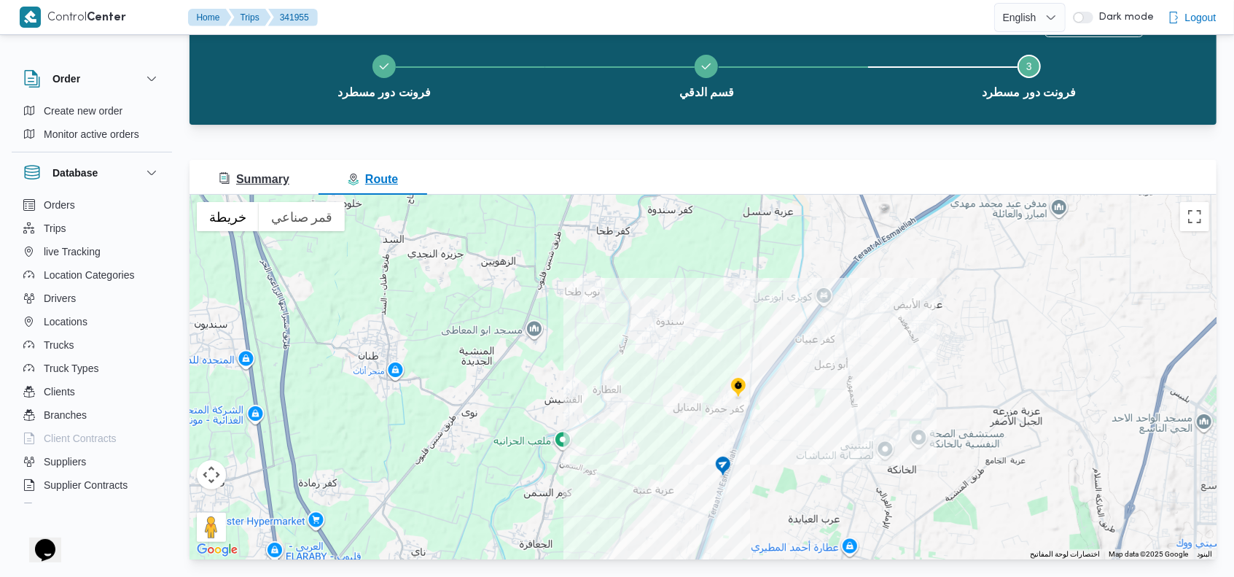
click at [261, 178] on span "Summary" at bounding box center [254, 179] width 71 height 12
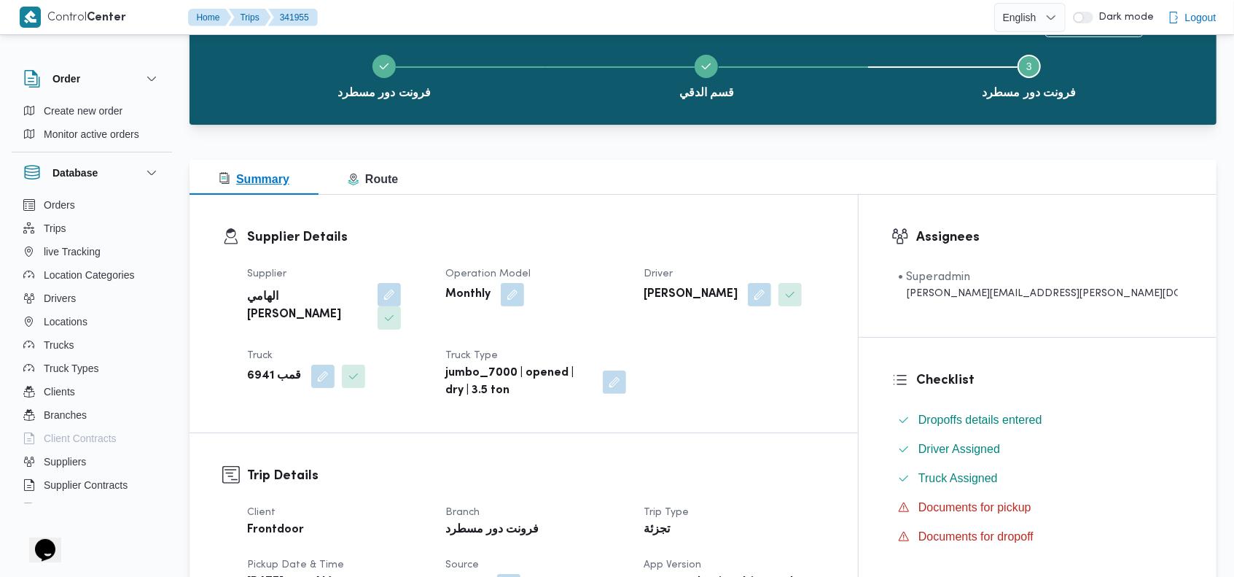
scroll to position [0, 0]
